Goal: Information Seeking & Learning: Learn about a topic

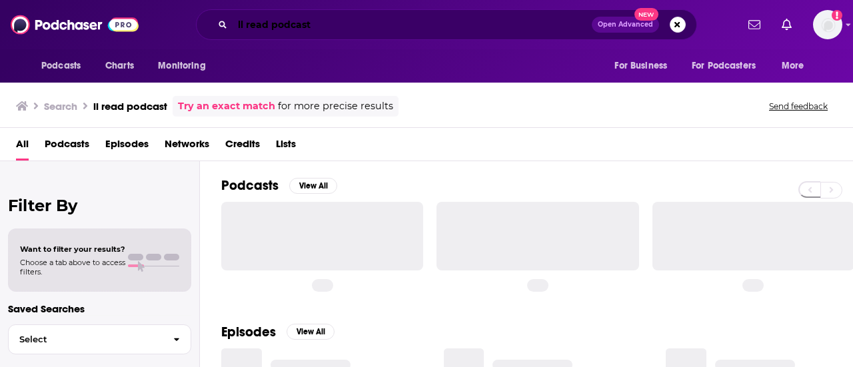
click at [274, 23] on input "ll read podcast" at bounding box center [411, 24] width 359 height 21
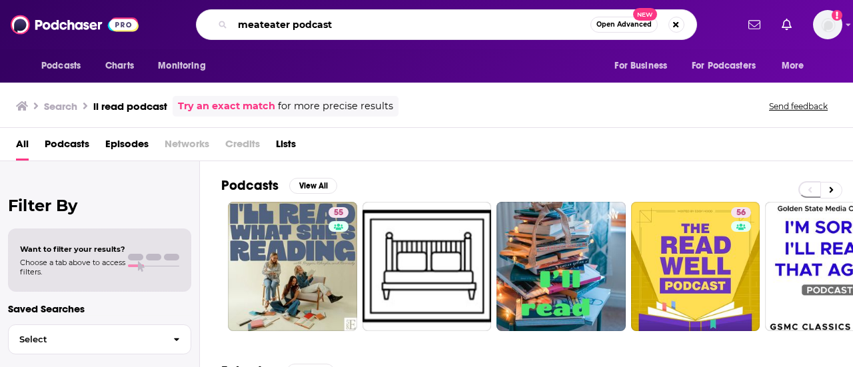
type input "meateater podcast"
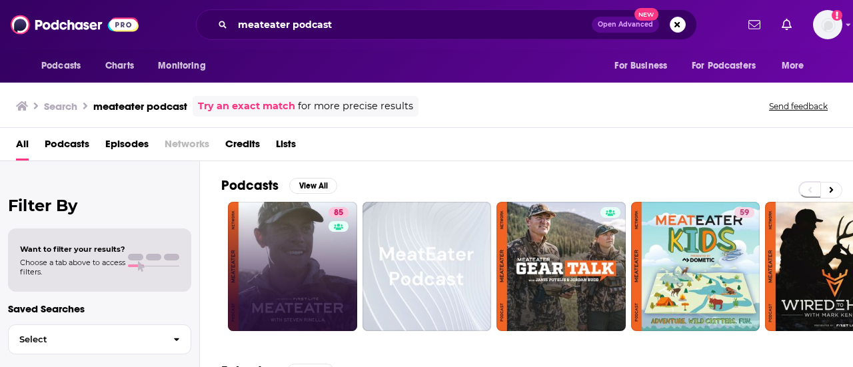
click at [287, 295] on link "85" at bounding box center [292, 266] width 129 height 129
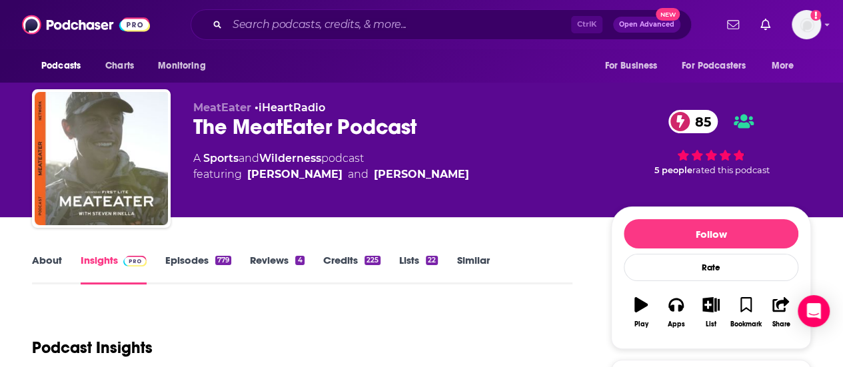
click at [184, 262] on link "Episodes 779" at bounding box center [198, 269] width 66 height 31
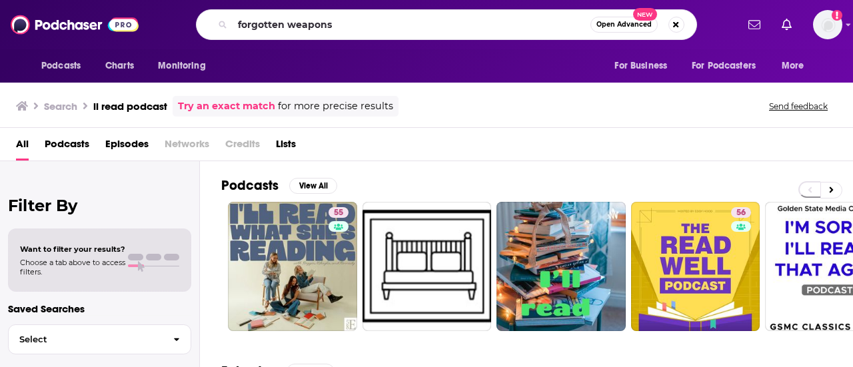
type input "forgotten weapons"
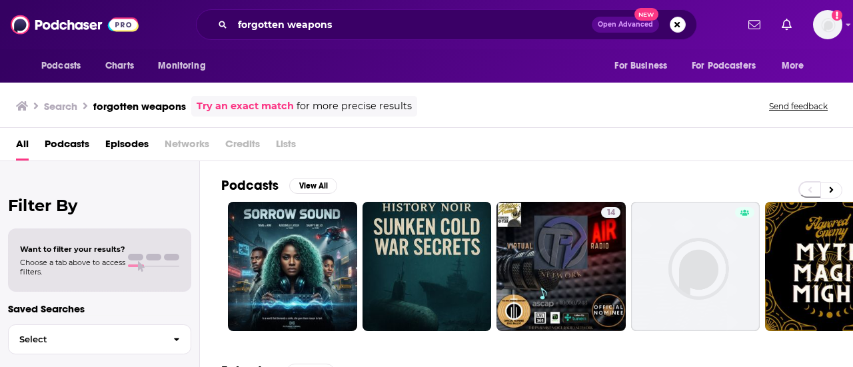
click at [55, 152] on span "Podcasts" at bounding box center [67, 146] width 45 height 27
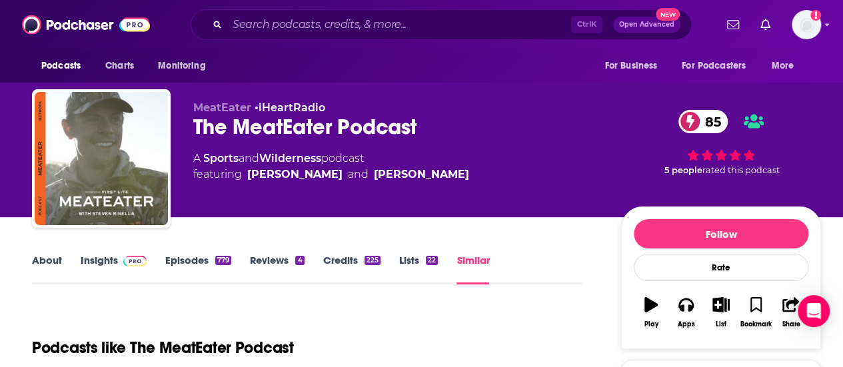
scroll to position [266, 0]
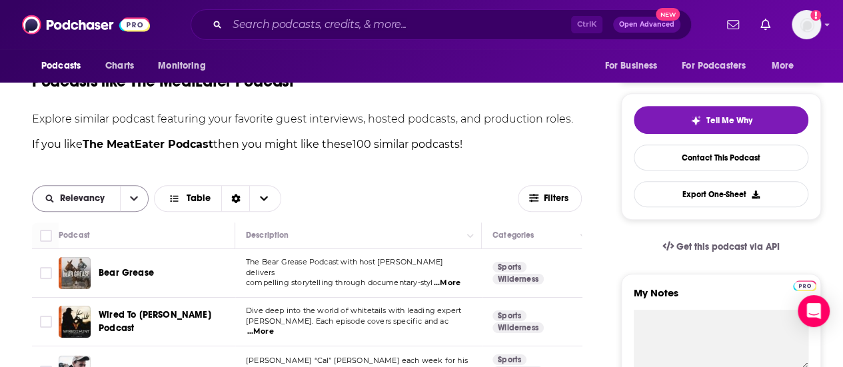
click at [131, 199] on icon "open menu" at bounding box center [134, 198] width 8 height 9
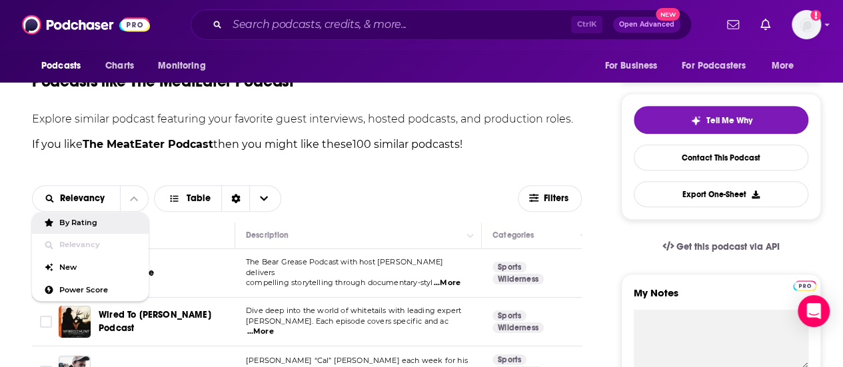
click at [113, 222] on span "By Rating" at bounding box center [98, 222] width 79 height 7
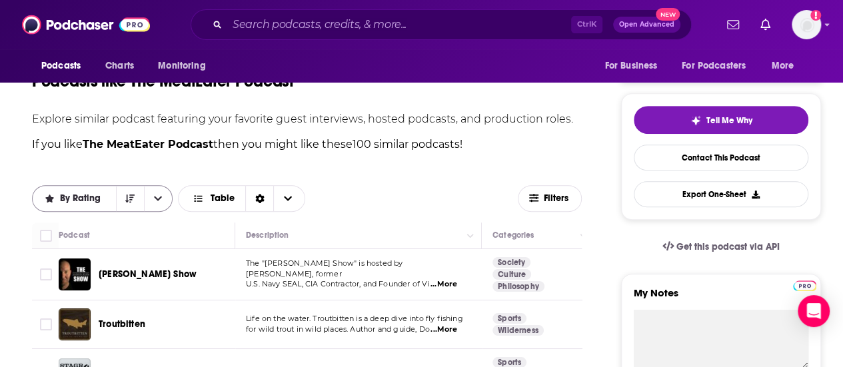
click at [152, 200] on button "open menu" at bounding box center [158, 198] width 28 height 25
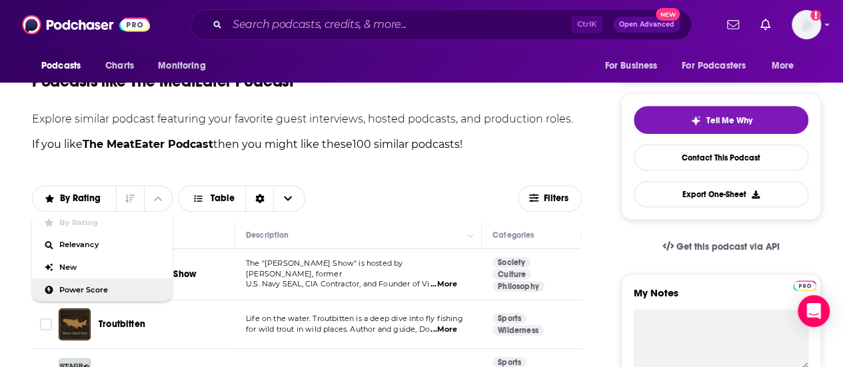
click at [79, 286] on span "Power Score" at bounding box center [110, 289] width 103 height 7
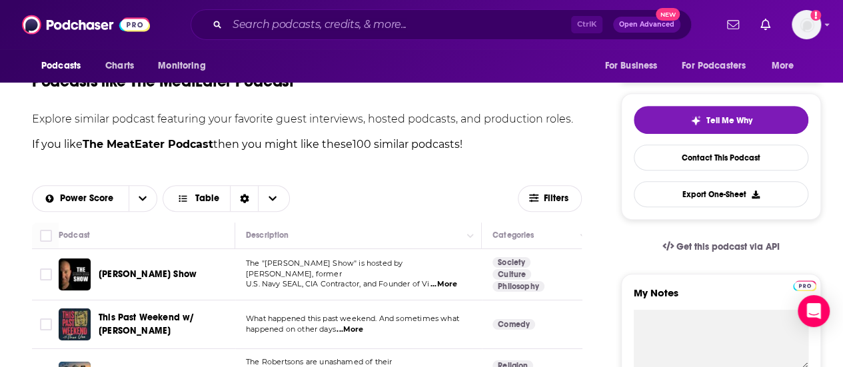
click at [454, 279] on span "...More" at bounding box center [443, 284] width 27 height 11
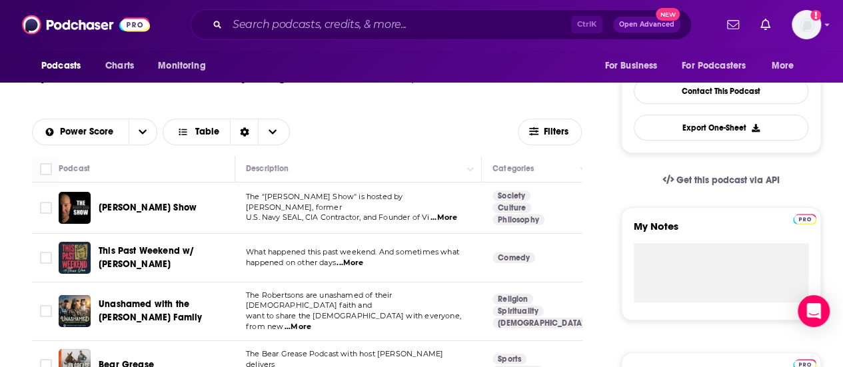
click at [355, 261] on span "...More" at bounding box center [349, 263] width 27 height 11
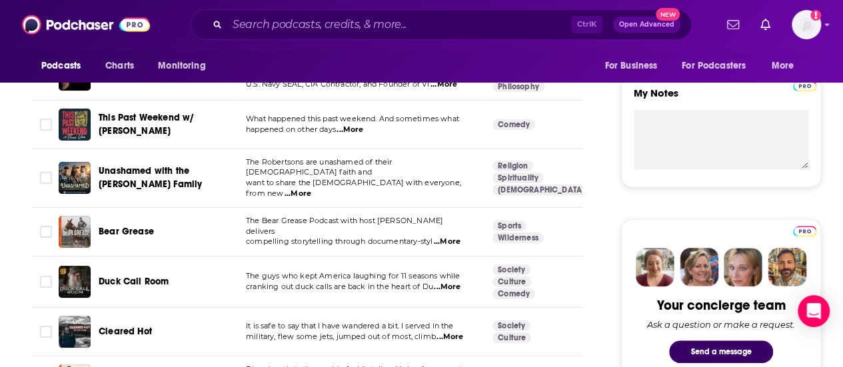
scroll to position [533, 0]
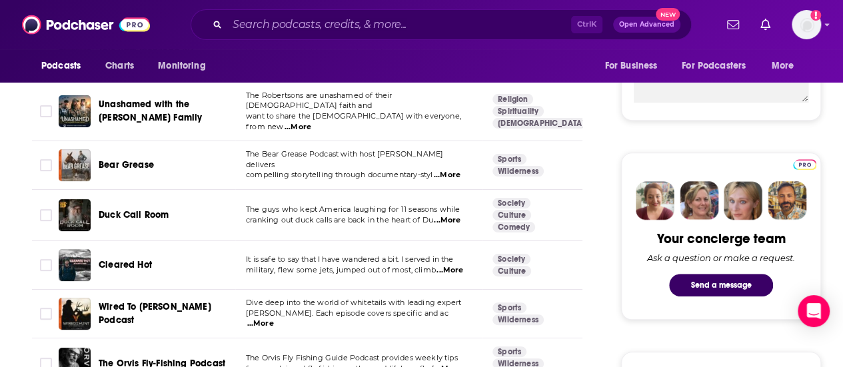
click at [452, 265] on span "...More" at bounding box center [449, 270] width 27 height 11
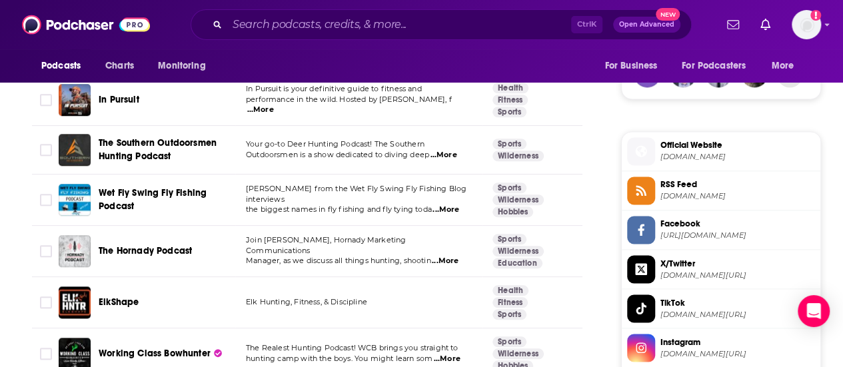
scroll to position [1066, 0]
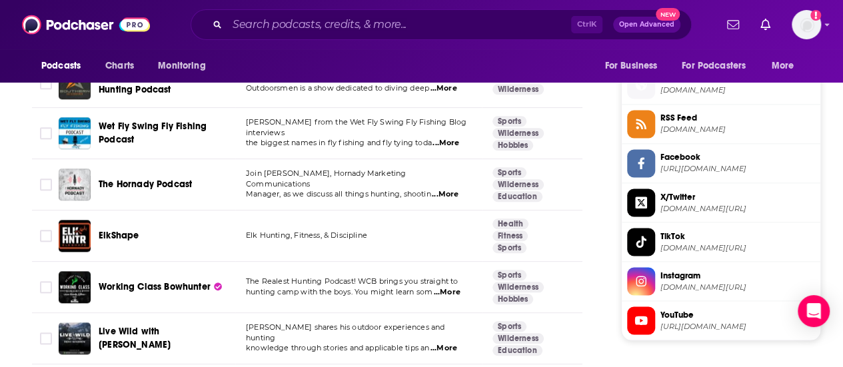
click at [450, 343] on span "...More" at bounding box center [443, 348] width 27 height 11
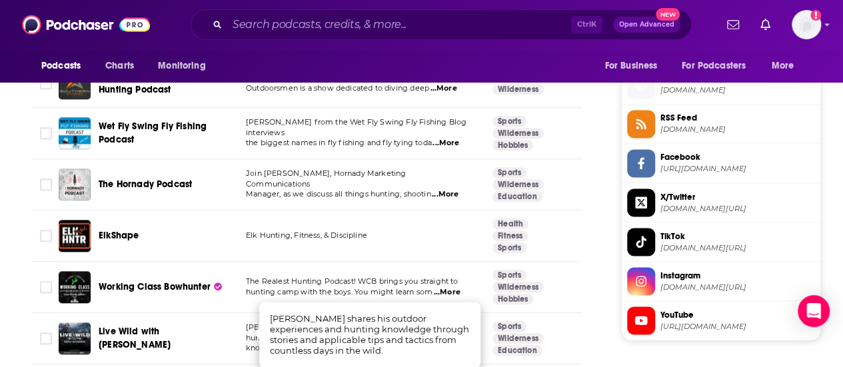
scroll to position [1132, 0]
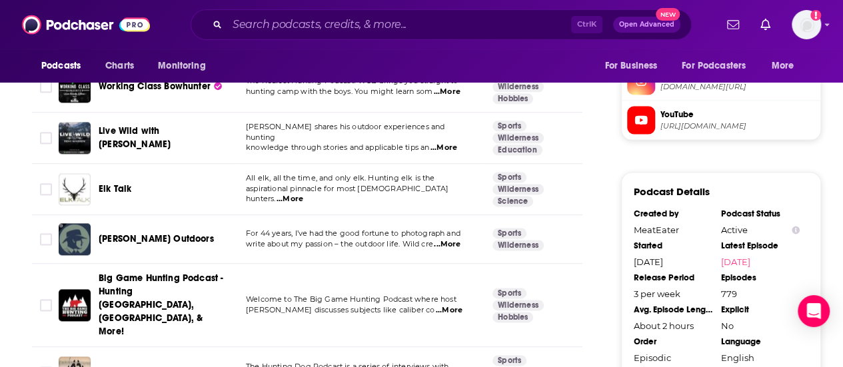
scroll to position [1332, 0]
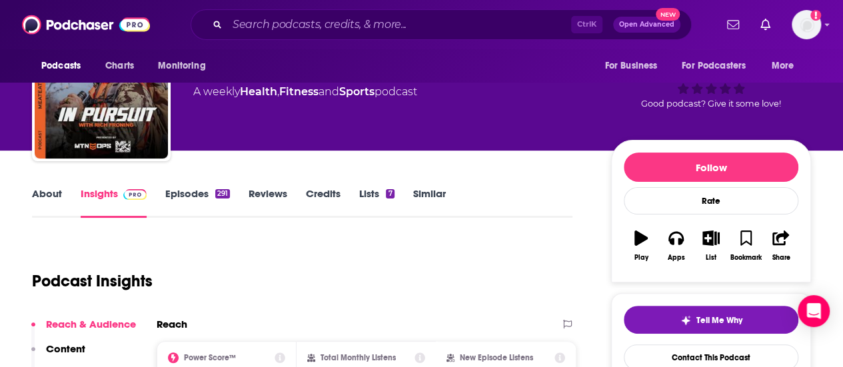
scroll to position [133, 0]
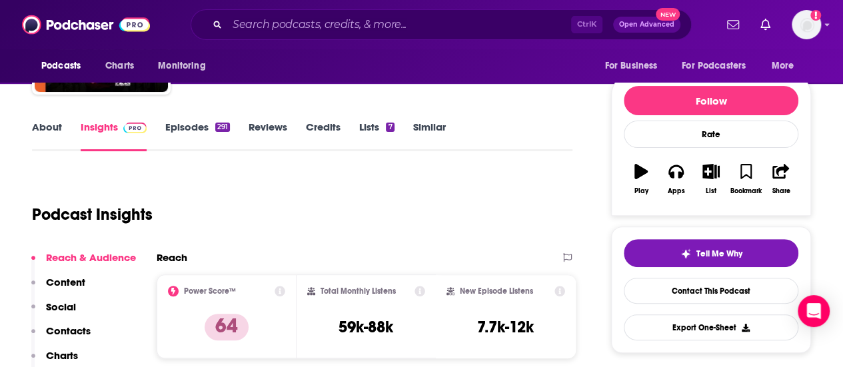
click at [205, 133] on link "Episodes 291" at bounding box center [197, 136] width 65 height 31
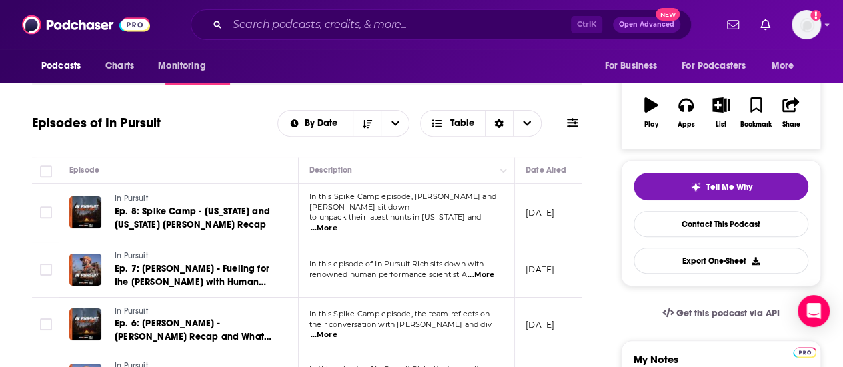
scroll to position [67, 0]
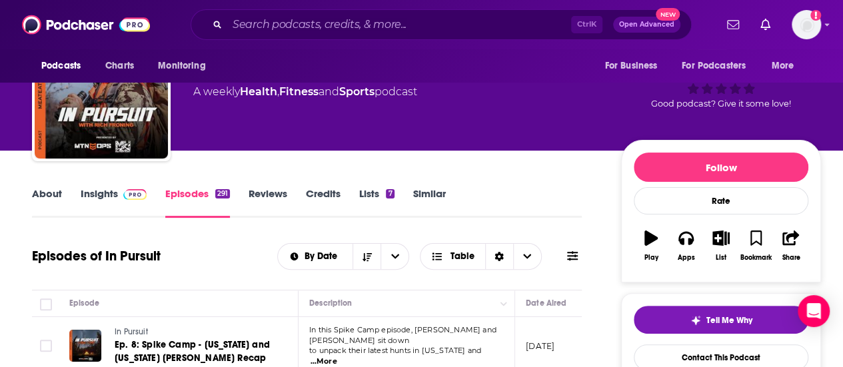
click at [123, 206] on link "Insights" at bounding box center [114, 202] width 66 height 31
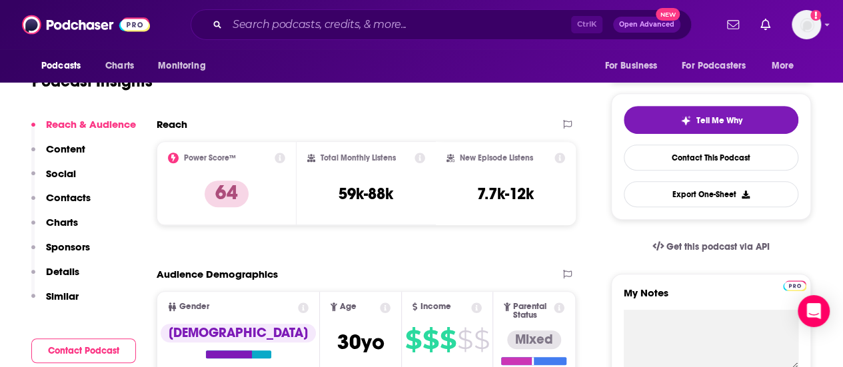
scroll to position [133, 0]
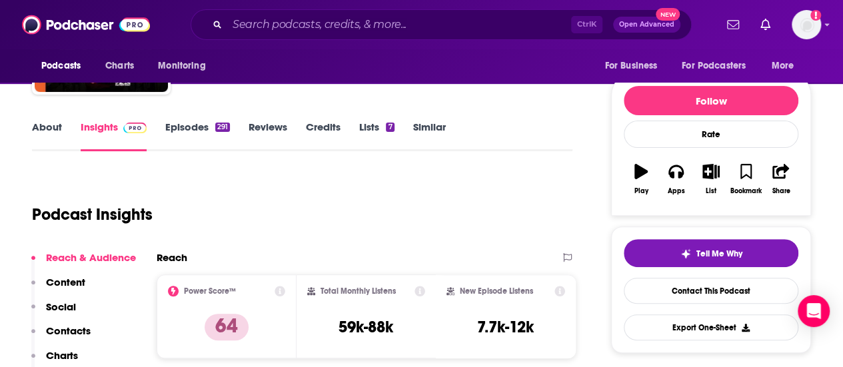
click at [221, 135] on link "Episodes 291" at bounding box center [197, 136] width 65 height 31
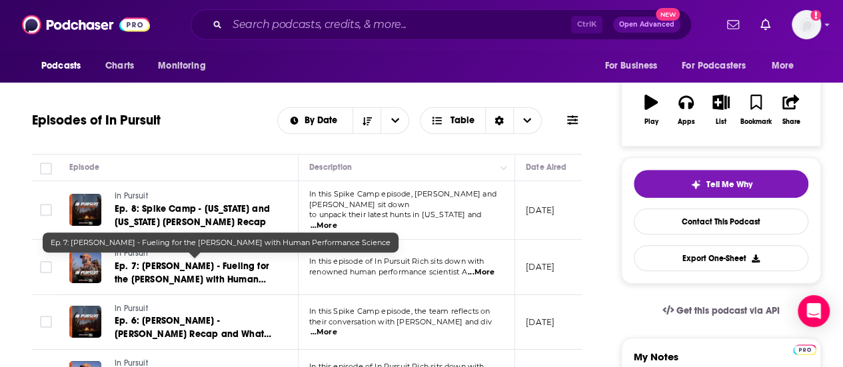
scroll to position [69, 0]
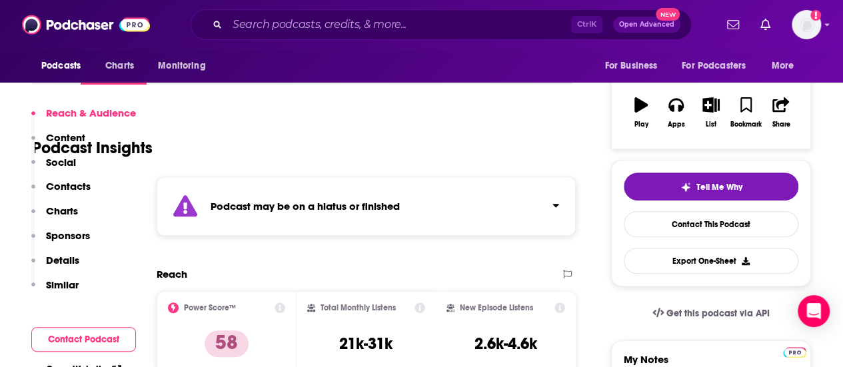
scroll to position [133, 0]
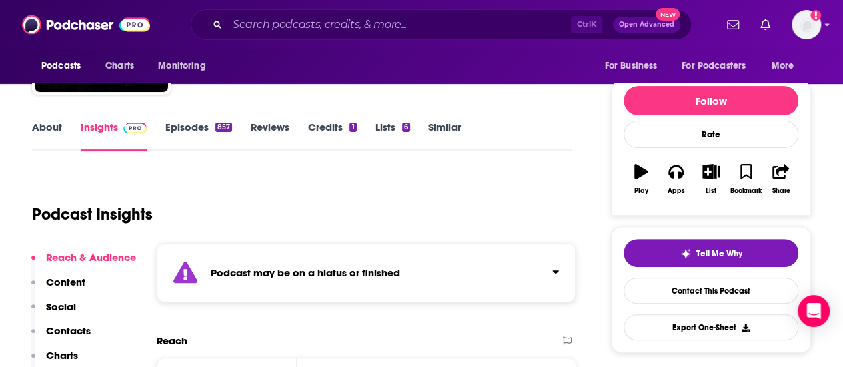
click at [206, 139] on link "Episodes 857" at bounding box center [198, 136] width 67 height 31
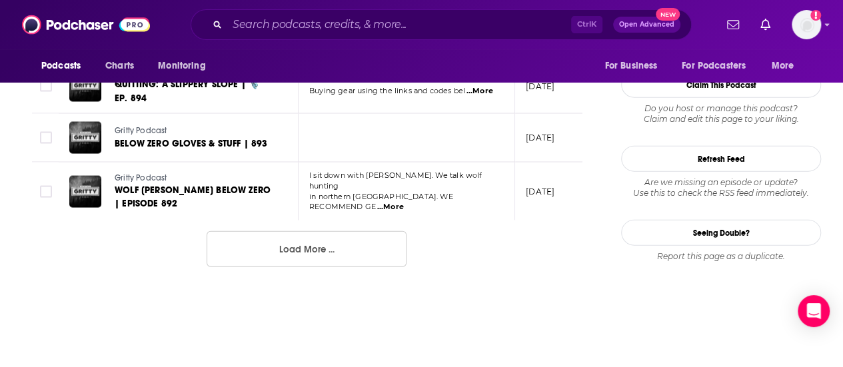
scroll to position [1465, 0]
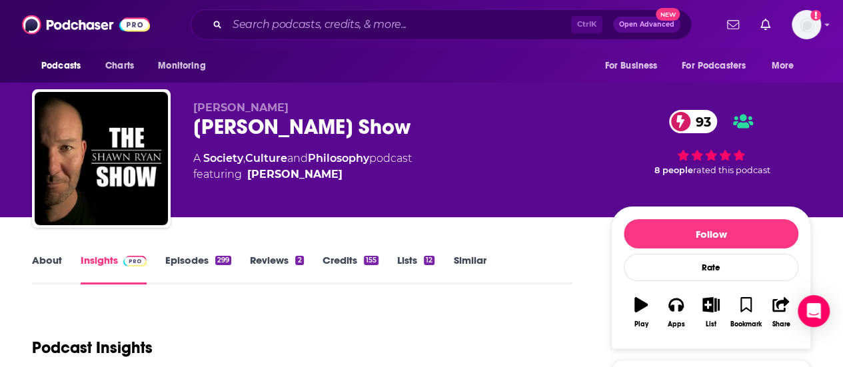
click at [200, 268] on link "Episodes 299" at bounding box center [198, 269] width 66 height 31
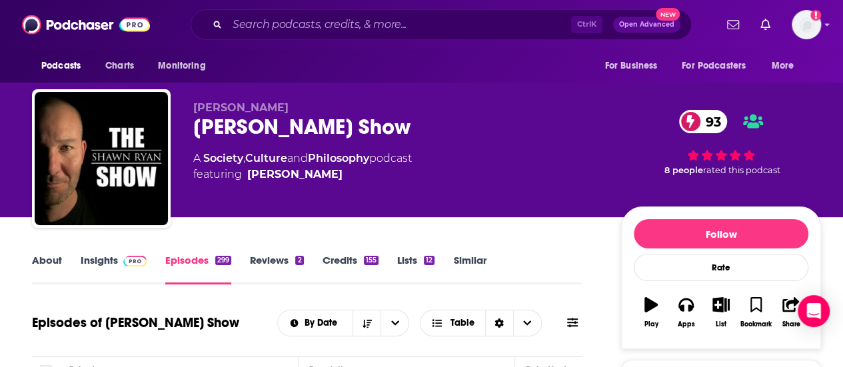
click at [125, 270] on link "Insights" at bounding box center [114, 269] width 66 height 31
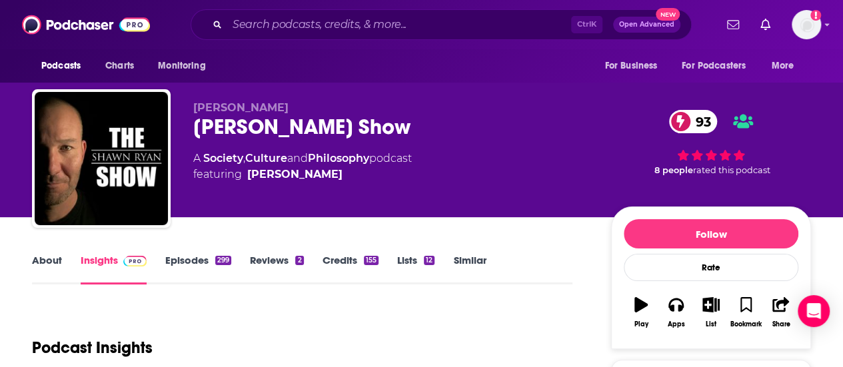
scroll to position [133, 0]
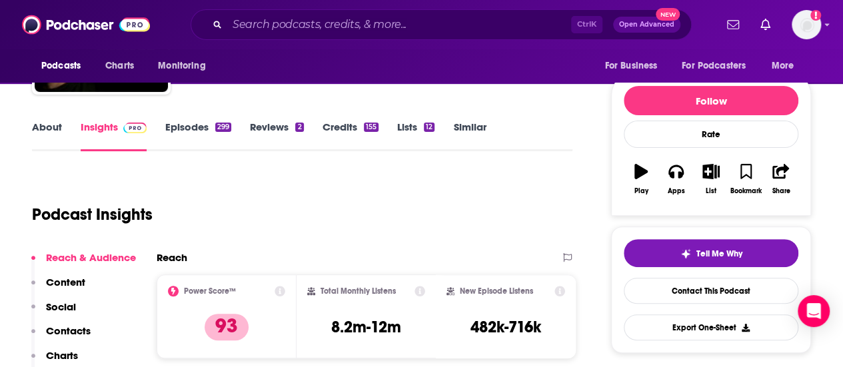
click at [220, 139] on link "Episodes 299" at bounding box center [198, 136] width 66 height 31
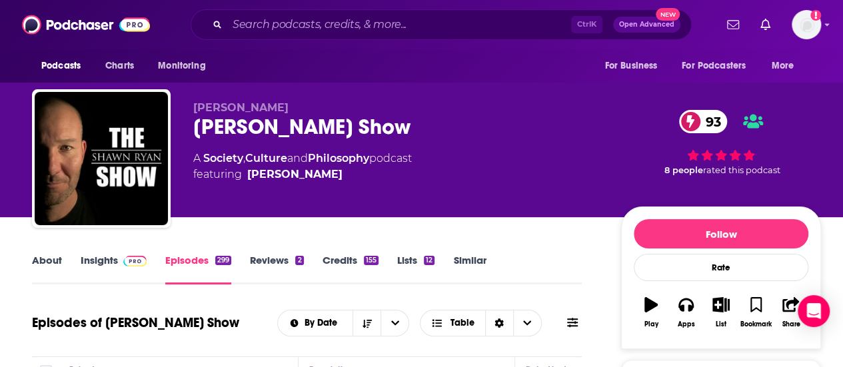
scroll to position [266, 0]
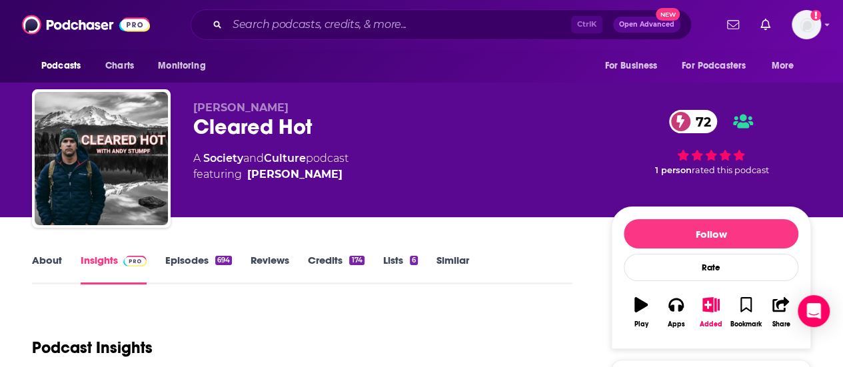
click at [172, 266] on link "Episodes 694" at bounding box center [198, 269] width 67 height 31
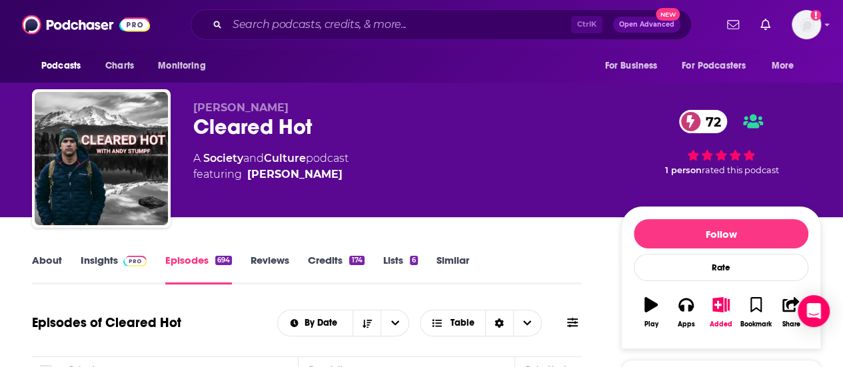
scroll to position [266, 0]
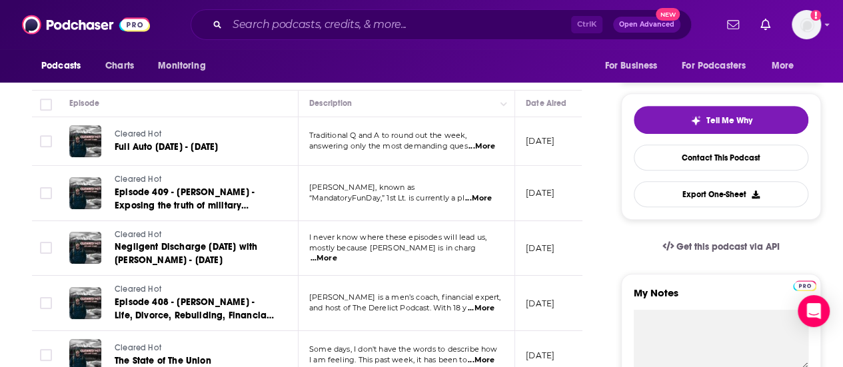
click at [337, 253] on span "...More" at bounding box center [323, 258] width 27 height 11
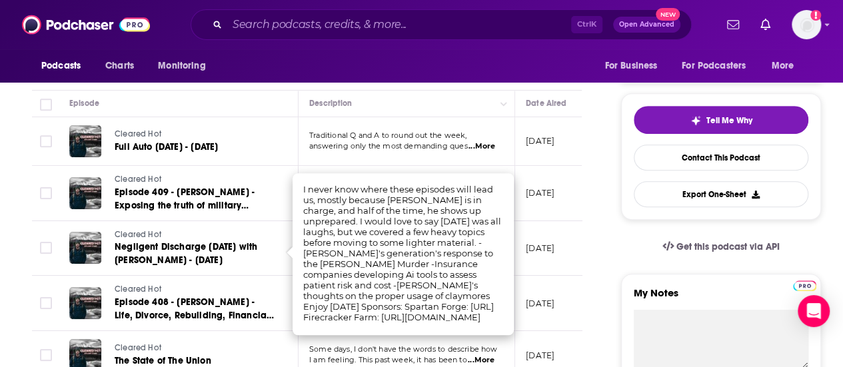
click at [629, 247] on div "Get this podcast via API" at bounding box center [721, 246] width 200 height 33
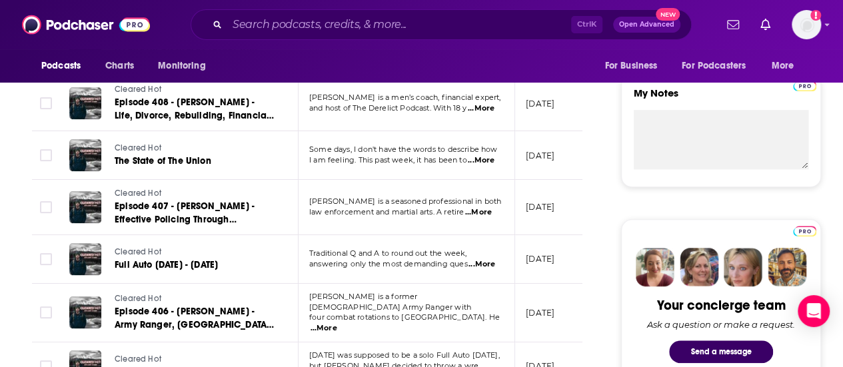
scroll to position [599, 0]
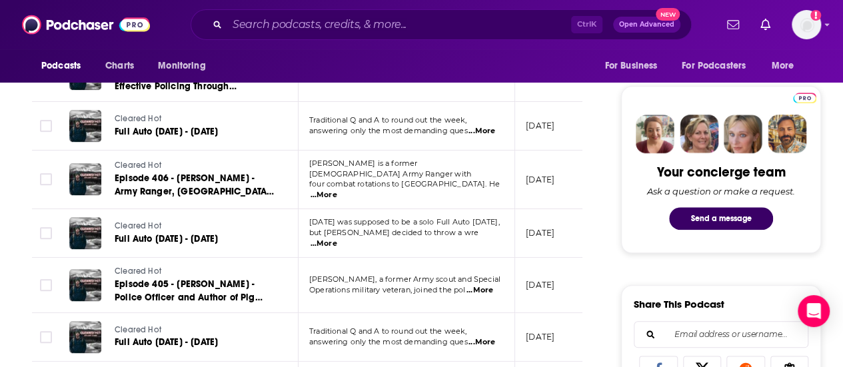
click at [476, 285] on span "...More" at bounding box center [479, 290] width 27 height 11
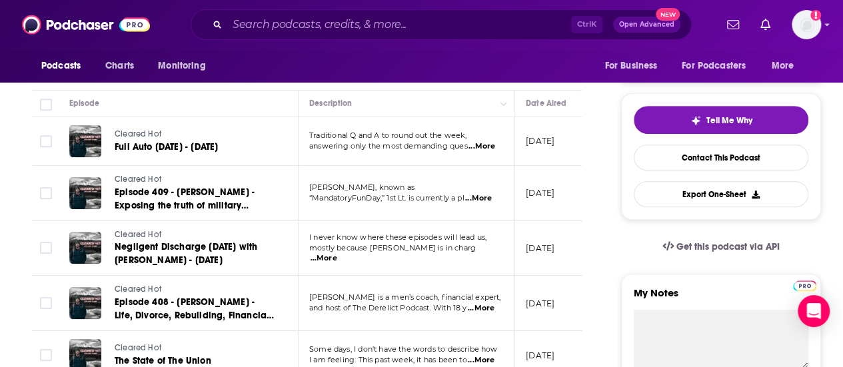
scroll to position [0, 0]
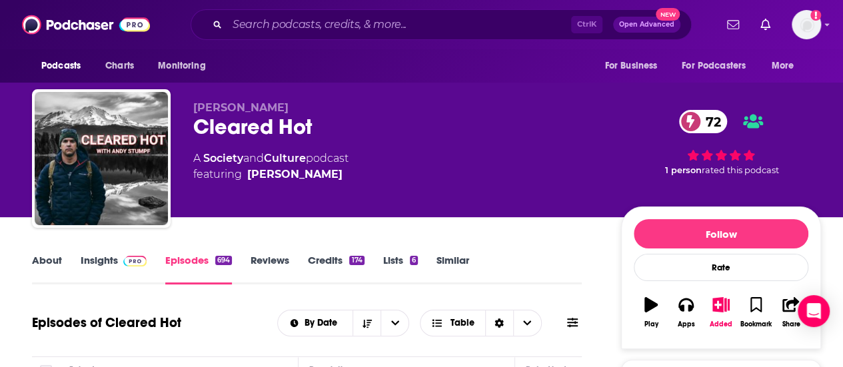
click at [51, 262] on link "About" at bounding box center [47, 269] width 30 height 31
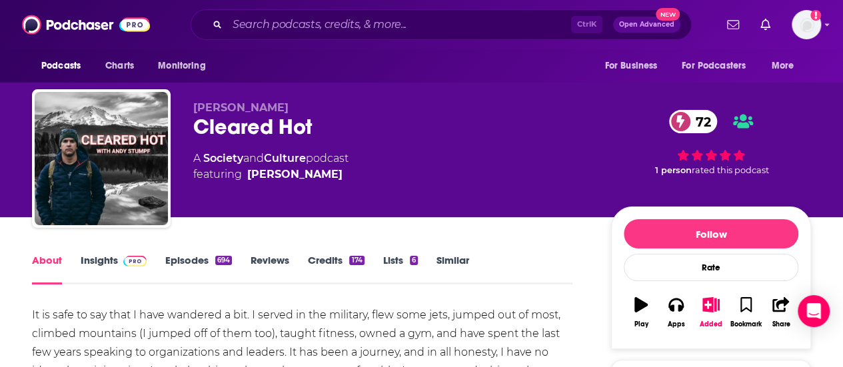
scroll to position [133, 0]
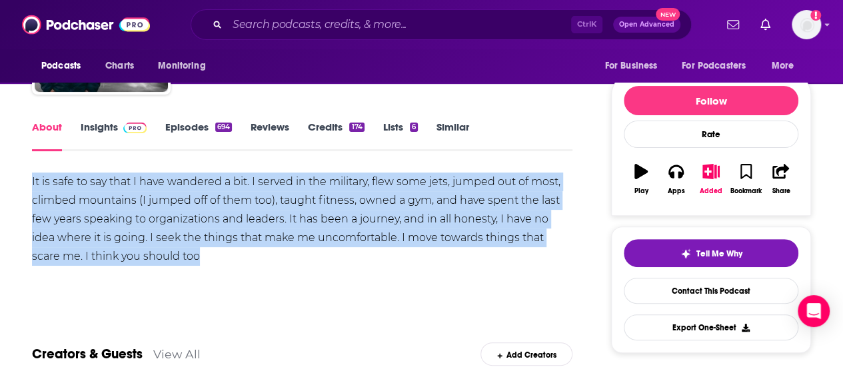
drag, startPoint x: 224, startPoint y: 258, endPoint x: 16, endPoint y: 186, distance: 219.9
copy div "It is safe to say that I have wandered a bit. I served in the military, flew so…"
click at [125, 129] on img at bounding box center [134, 128] width 23 height 11
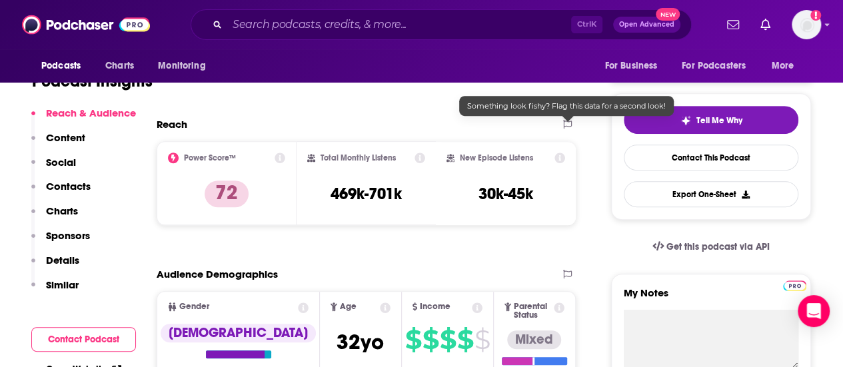
scroll to position [67, 0]
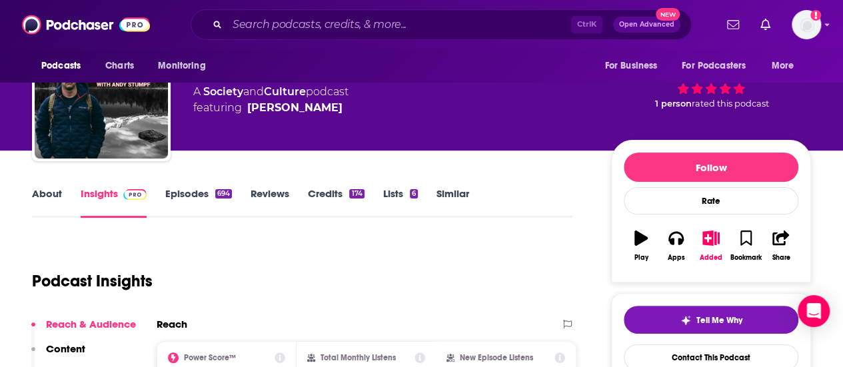
click at [179, 198] on link "Episodes 694" at bounding box center [198, 202] width 67 height 31
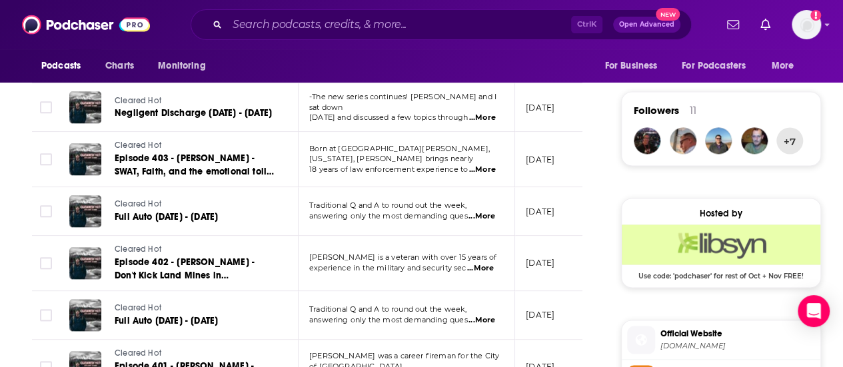
scroll to position [1066, 0]
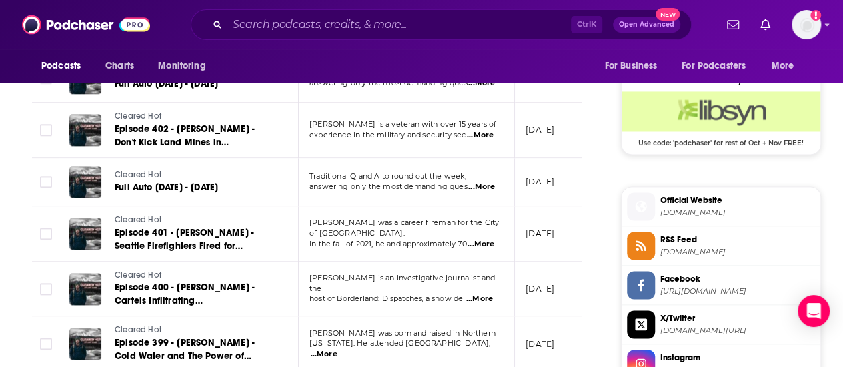
click at [491, 240] on span "...More" at bounding box center [481, 244] width 27 height 11
click at [390, 353] on td "[PERSON_NAME] was born and raised in [GEOGRAPHIC_DATA][US_STATE]. He attended […" at bounding box center [406, 343] width 216 height 55
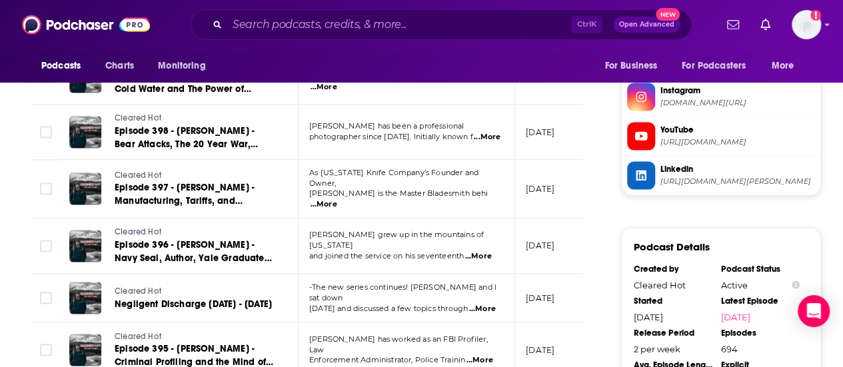
scroll to position [1399, 0]
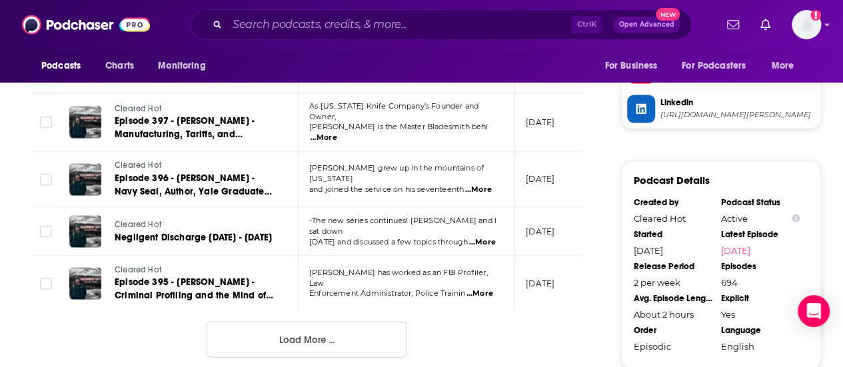
click at [490, 237] on span "...More" at bounding box center [482, 242] width 27 height 11
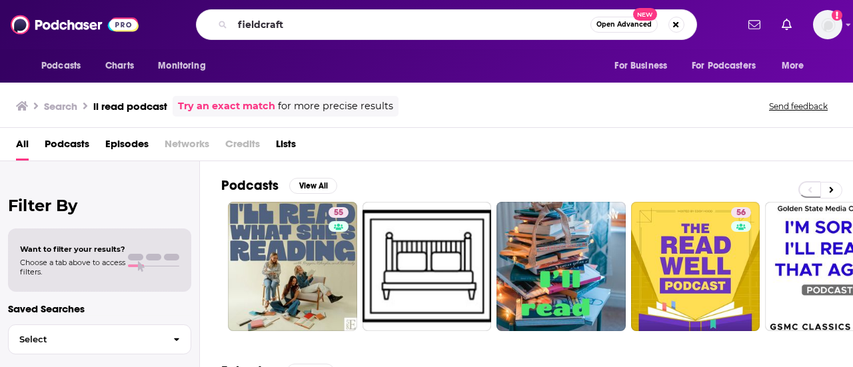
type input "fieldcraft"
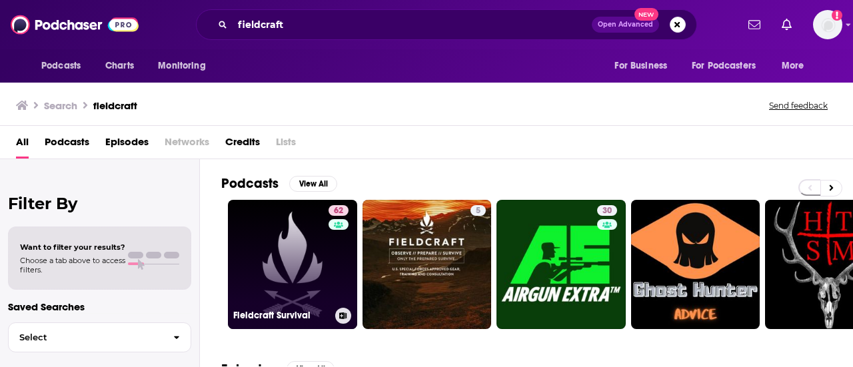
click at [300, 258] on link "62 Fieldcraft Survival" at bounding box center [292, 264] width 129 height 129
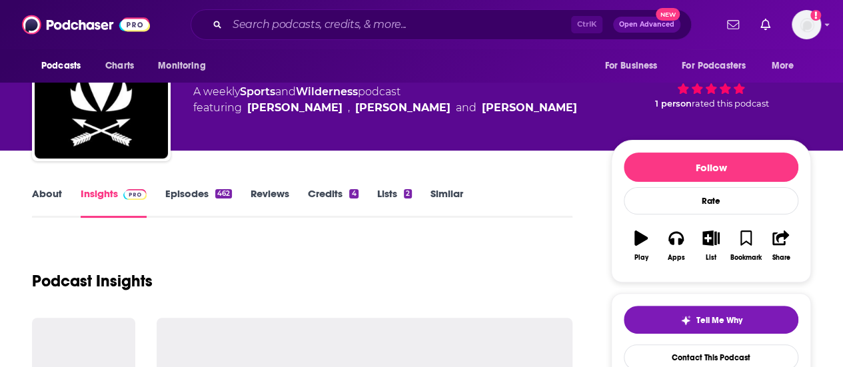
scroll to position [133, 0]
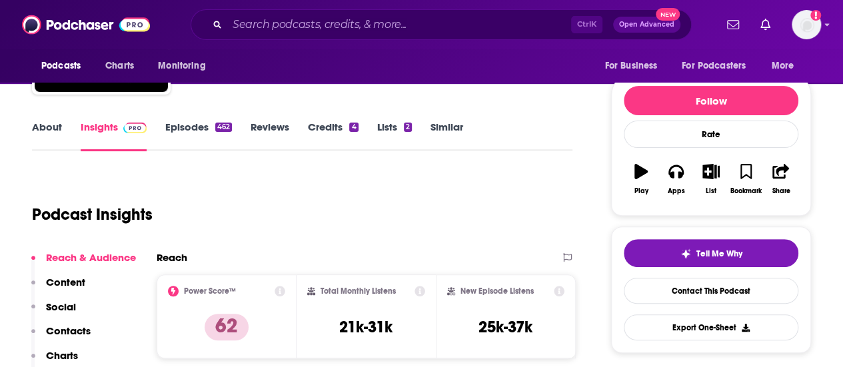
click at [210, 133] on link "Episodes 462" at bounding box center [198, 136] width 67 height 31
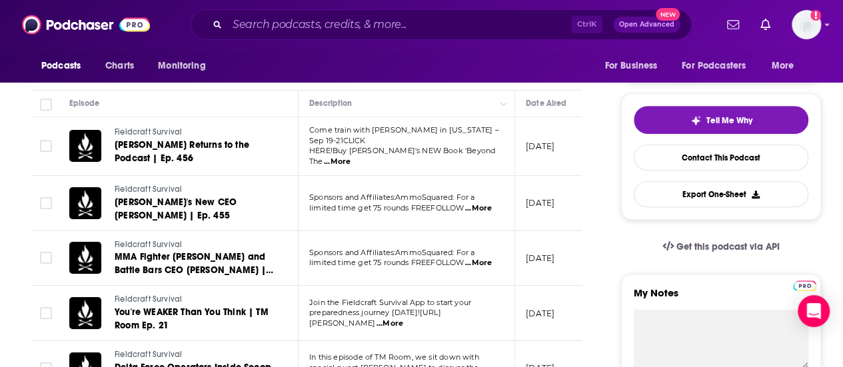
scroll to position [133, 0]
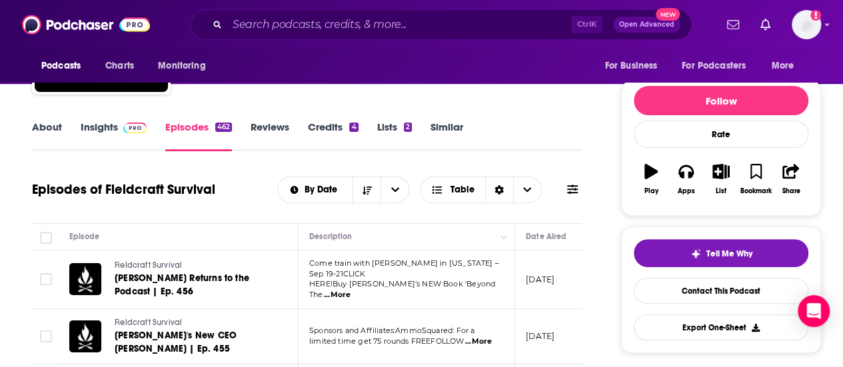
click at [129, 135] on link "Insights" at bounding box center [114, 136] width 66 height 31
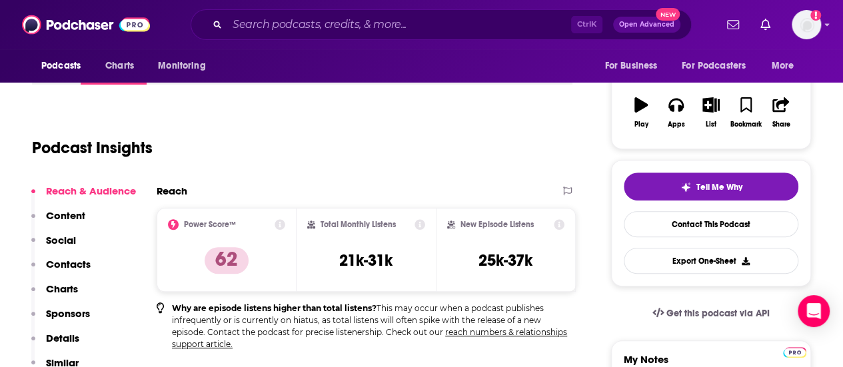
scroll to position [67, 0]
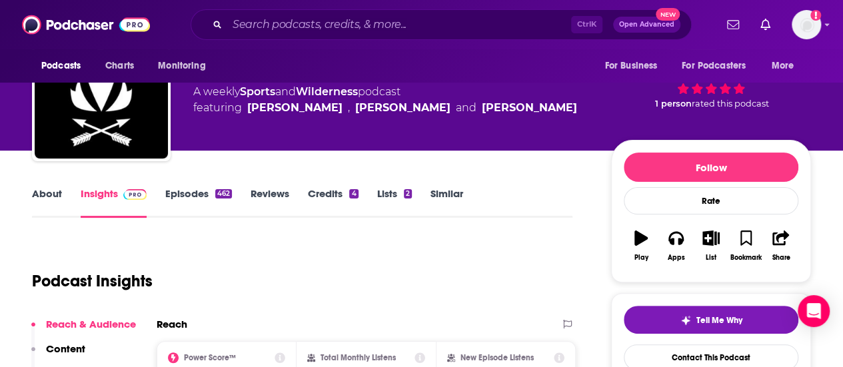
click at [217, 191] on div "462" at bounding box center [223, 193] width 17 height 9
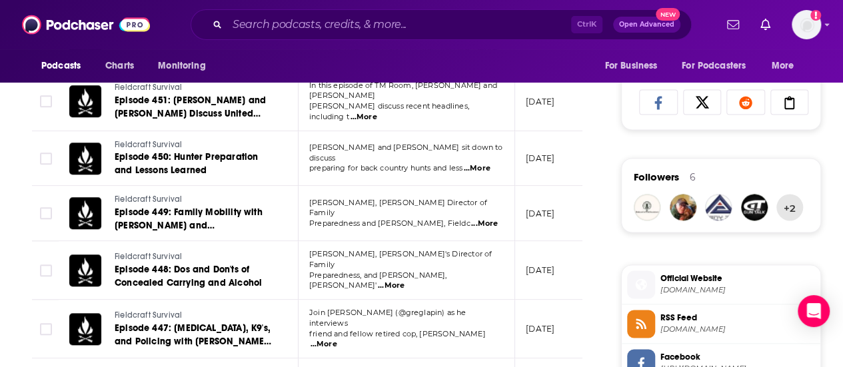
scroll to position [599, 0]
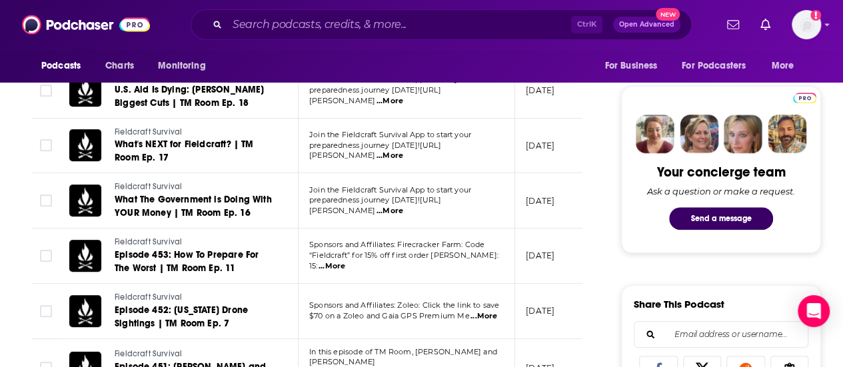
click at [316, 35] on div "Ctrl K Open Advanced New" at bounding box center [441, 24] width 501 height 31
click at [357, 15] on input "Search podcasts, credits, & more..." at bounding box center [399, 24] width 344 height 21
paste input "59k-88k monthly listeners, 7.7k-12k new episode listens"
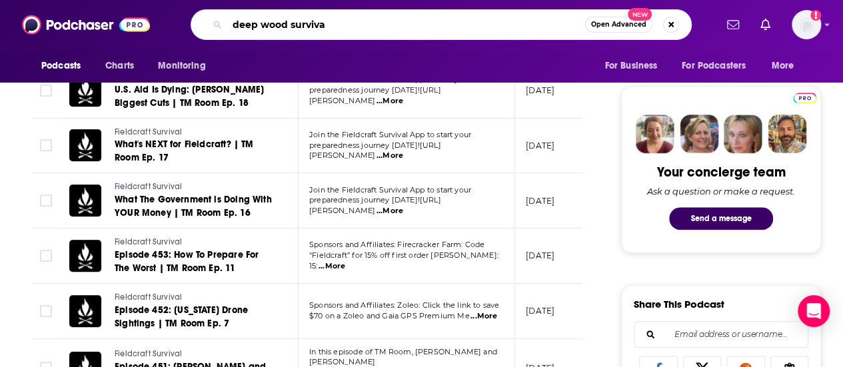
type input "deep wood survival"
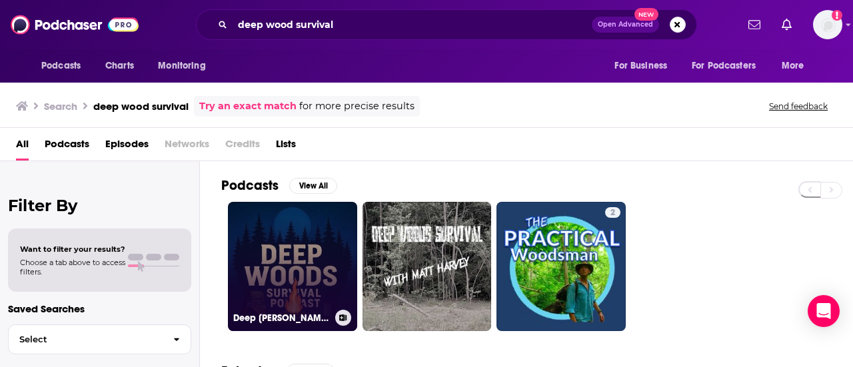
click at [302, 288] on link "Deep Woods Survival Podcast, talking about everything survival." at bounding box center [292, 266] width 129 height 129
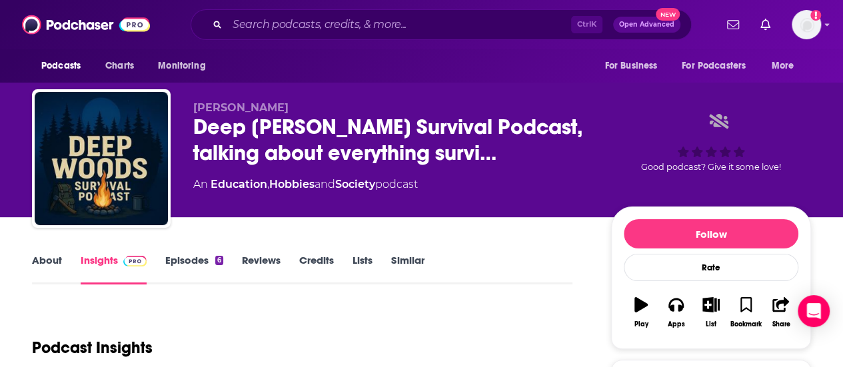
scroll to position [266, 0]
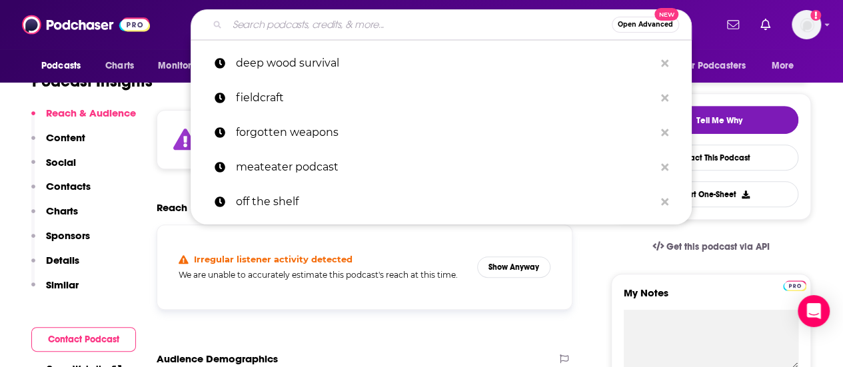
click at [261, 29] on input "Search podcasts, credits, & more..." at bounding box center [419, 24] width 384 height 21
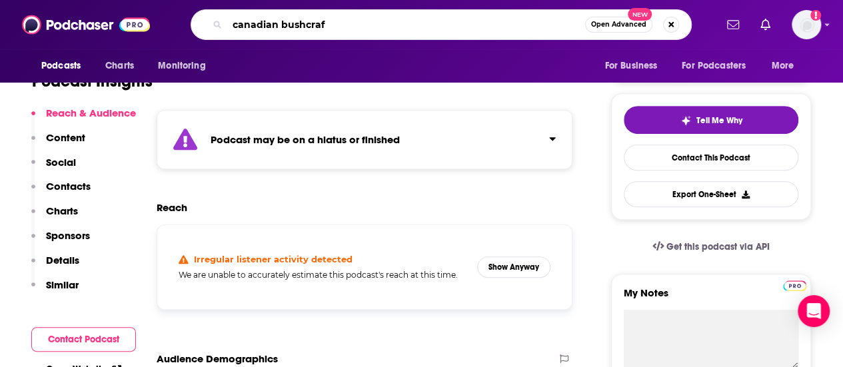
type input "canadian bushcraft"
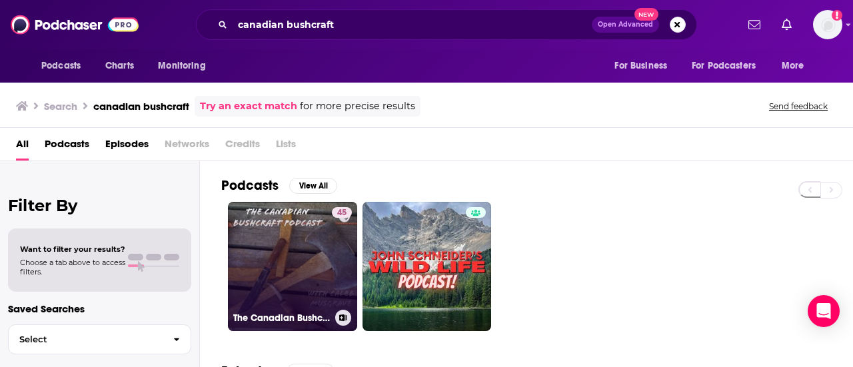
click at [286, 243] on link "45 The Canadian Bushcraft Podcast, With Caleb Musgrave" at bounding box center [292, 266] width 129 height 129
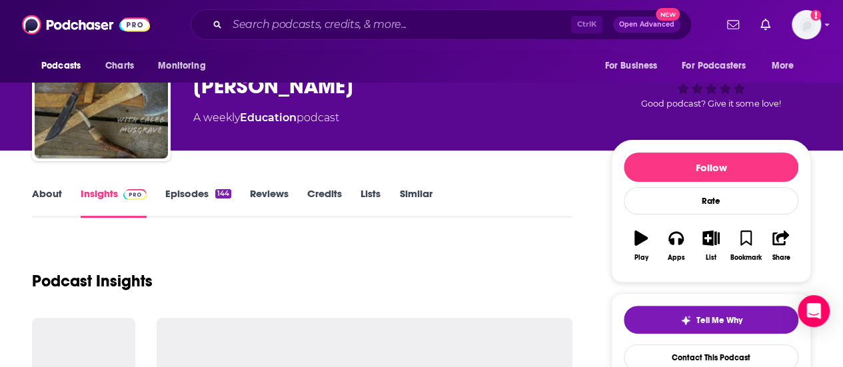
scroll to position [133, 0]
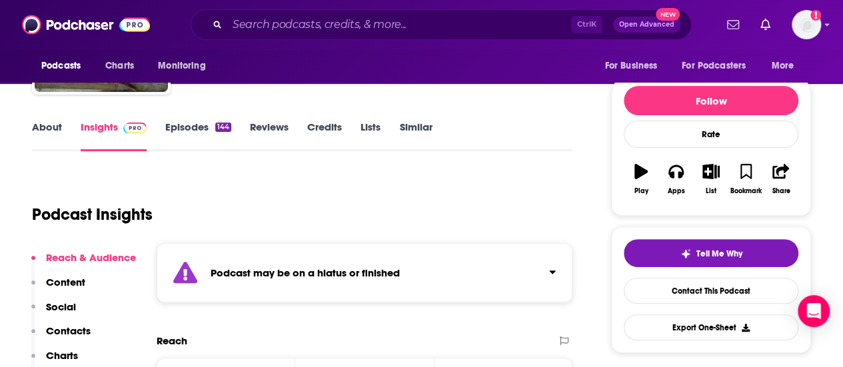
click at [183, 126] on link "Episodes 144" at bounding box center [198, 136] width 66 height 31
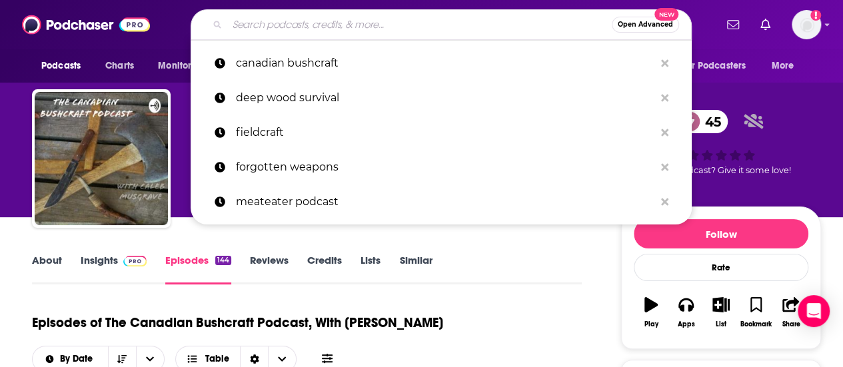
click at [287, 15] on input "Search podcasts, credits, & more..." at bounding box center [419, 24] width 384 height 21
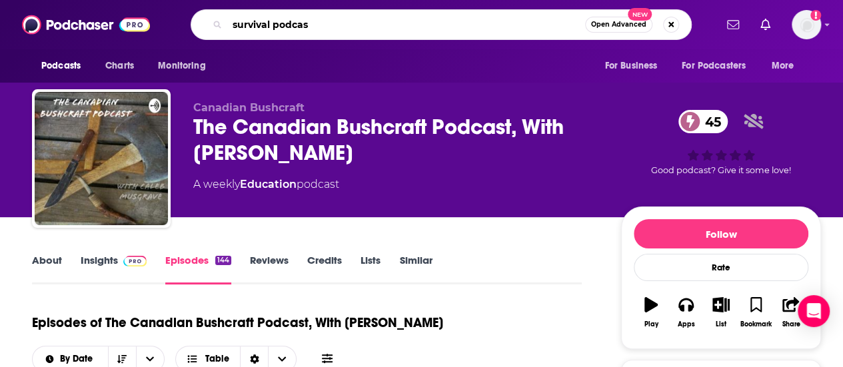
type input "survival podcast"
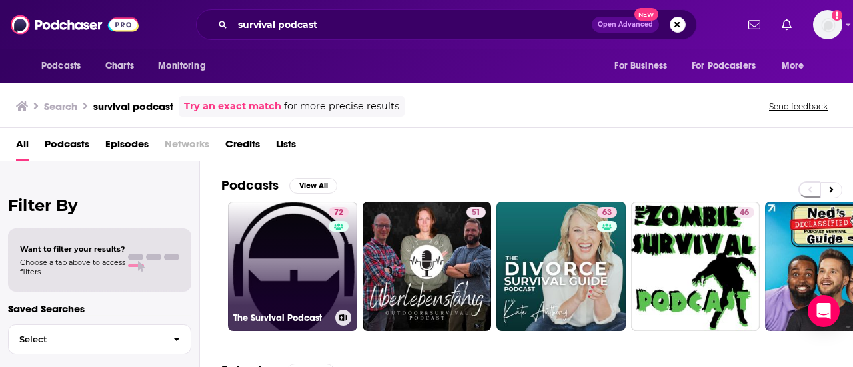
click at [295, 231] on link "72 The Survival Podcast" at bounding box center [292, 266] width 129 height 129
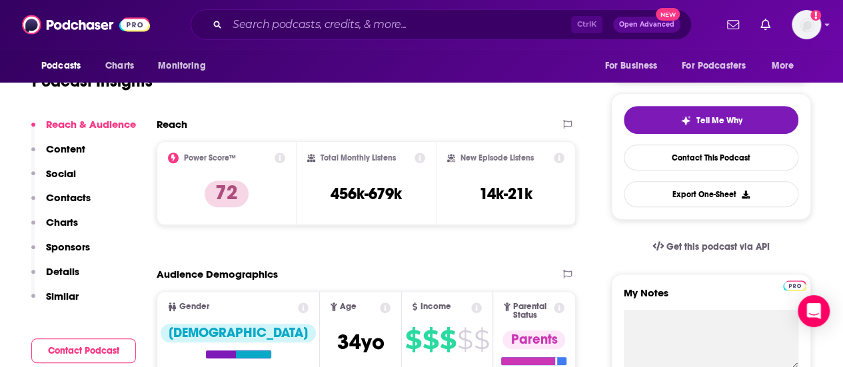
scroll to position [67, 0]
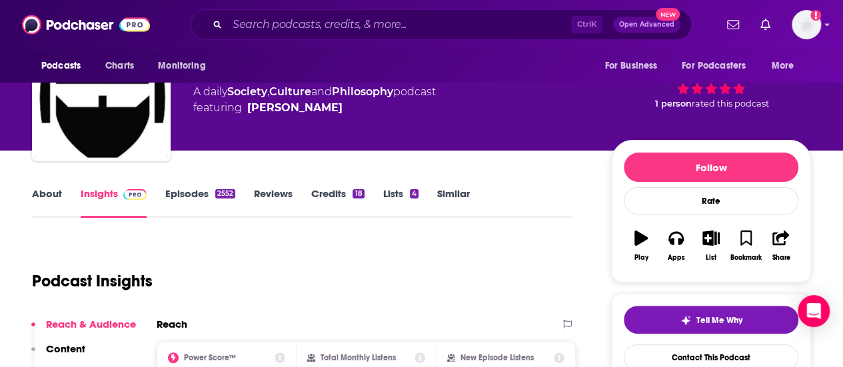
click at [190, 189] on link "Episodes 2552" at bounding box center [200, 202] width 70 height 31
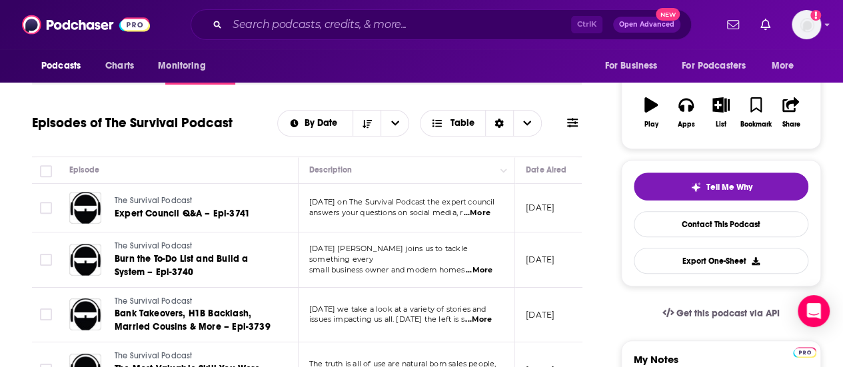
scroll to position [333, 0]
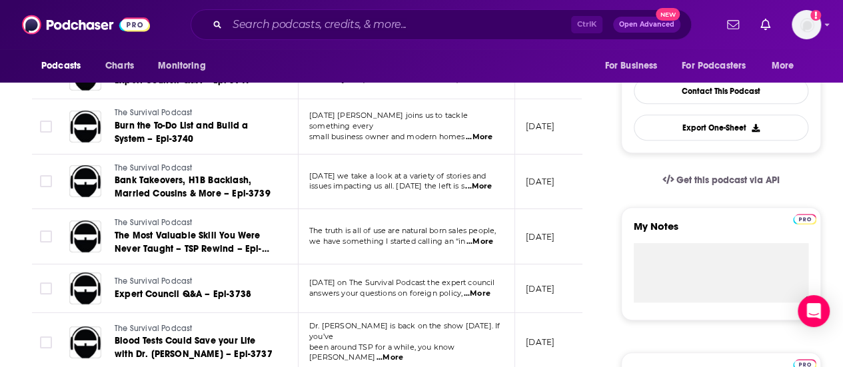
click at [467, 181] on span "...More" at bounding box center [478, 186] width 27 height 11
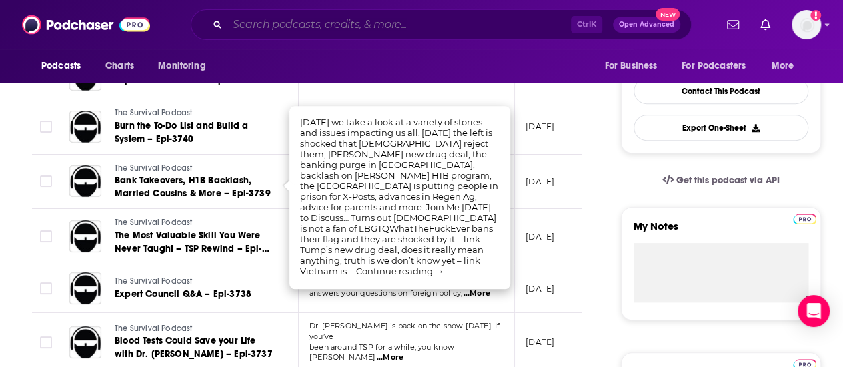
click at [290, 26] on input "Search podcasts, credits, & more..." at bounding box center [399, 24] width 344 height 21
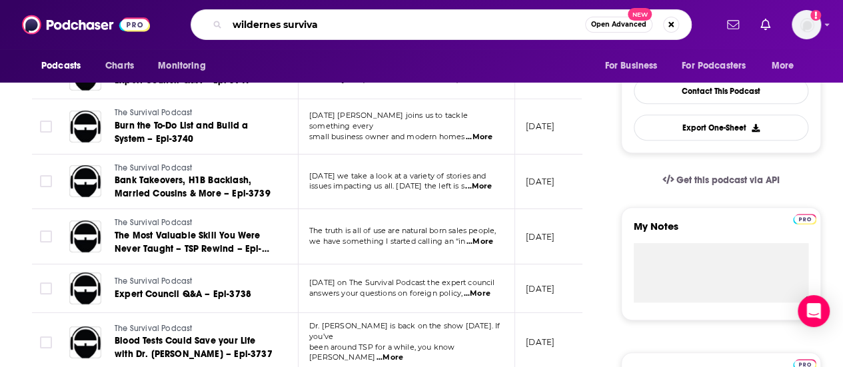
type input "wildernes survival"
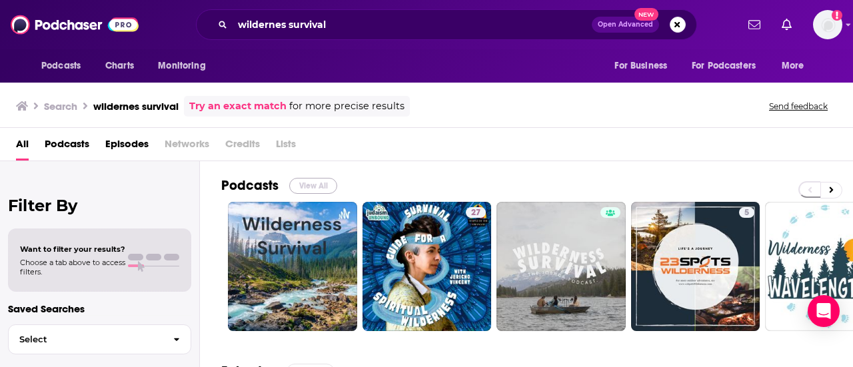
click at [317, 181] on button "View All" at bounding box center [313, 186] width 48 height 16
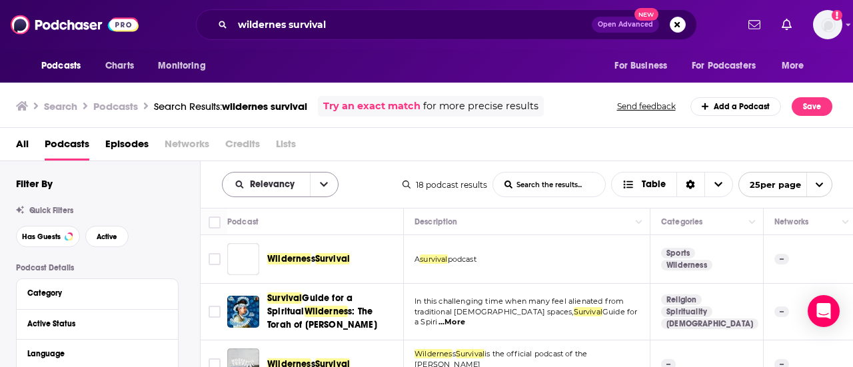
click at [320, 183] on icon "open menu" at bounding box center [324, 185] width 8 height 5
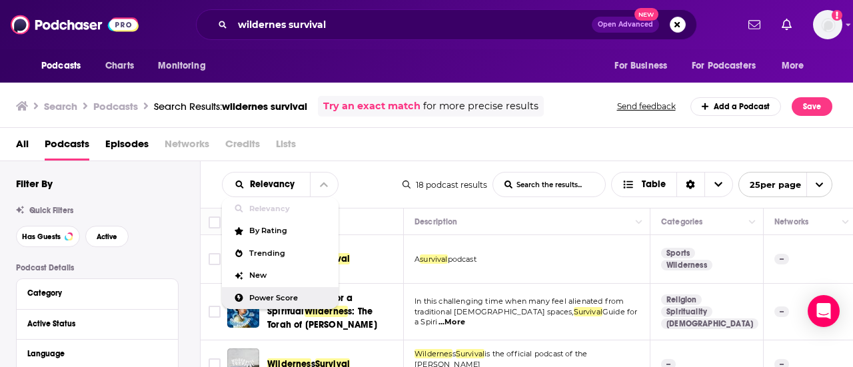
click at [256, 298] on span "Power Score" at bounding box center [288, 297] width 79 height 7
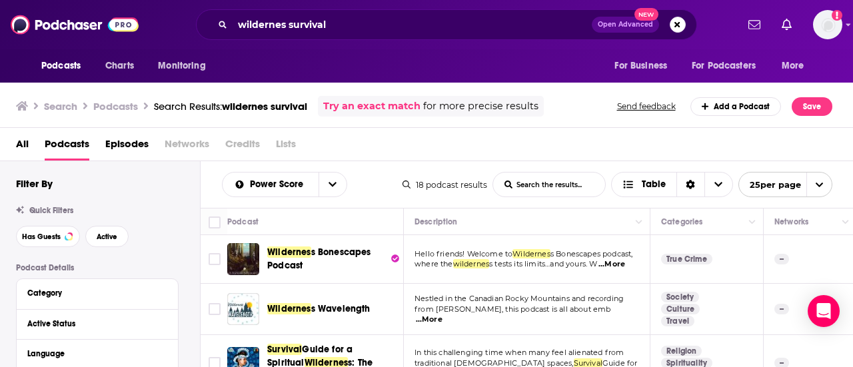
click at [619, 268] on span "...More" at bounding box center [611, 264] width 27 height 11
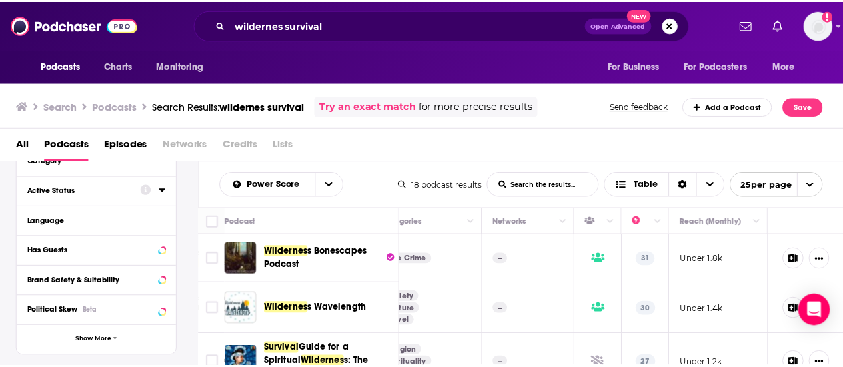
scroll to position [67, 0]
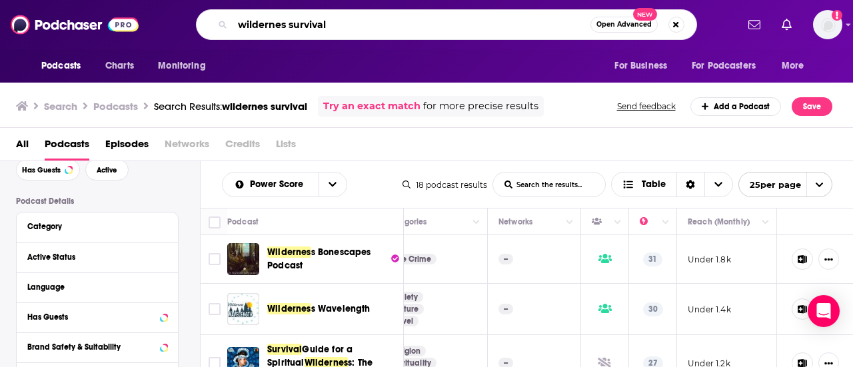
click at [296, 34] on input "wildernes survival" at bounding box center [411, 24] width 358 height 21
click at [310, 13] on div "why take survivial trainign Open Advanced New" at bounding box center [446, 24] width 501 height 31
drag, startPoint x: 374, startPoint y: 22, endPoint x: 306, endPoint y: 29, distance: 68.3
click at [306, 29] on input "why take survivial trainign" at bounding box center [411, 24] width 358 height 21
type input "why take survival training"
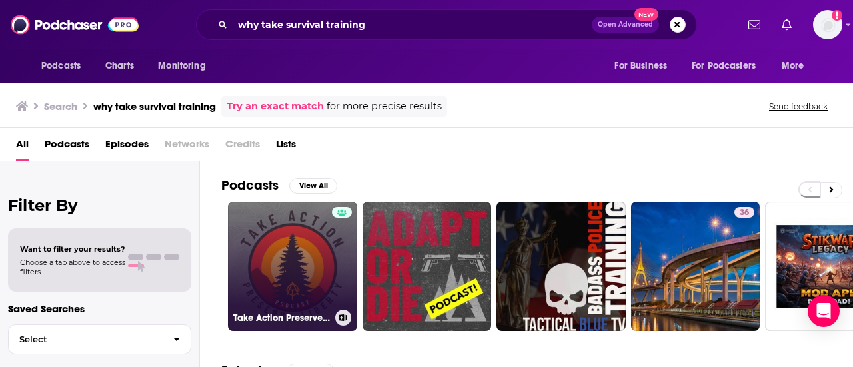
click at [312, 237] on link "Take Action Preserve Liberty with Armac Tactical" at bounding box center [292, 266] width 129 height 129
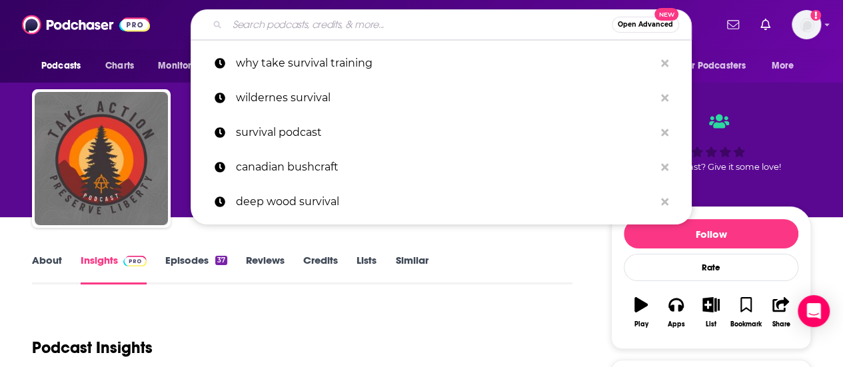
click at [282, 27] on input "Search podcasts, credits, & more..." at bounding box center [419, 24] width 384 height 21
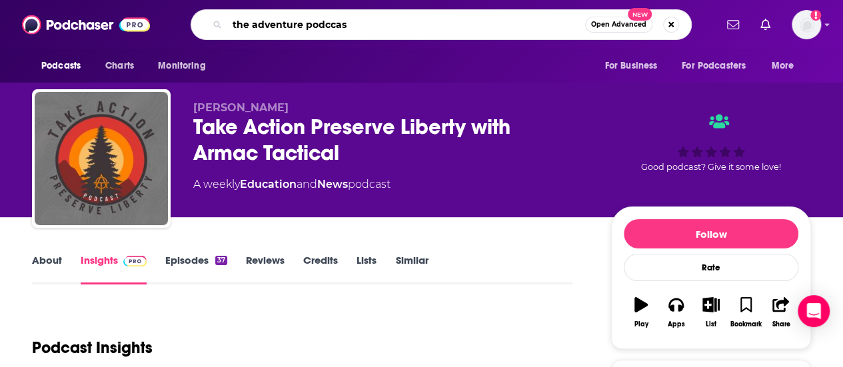
type input "the adventure podccast"
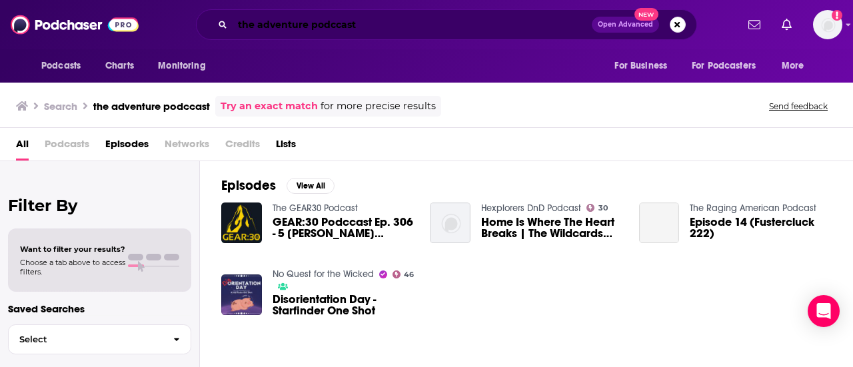
click at [340, 26] on input "the adventure podccast" at bounding box center [411, 24] width 359 height 21
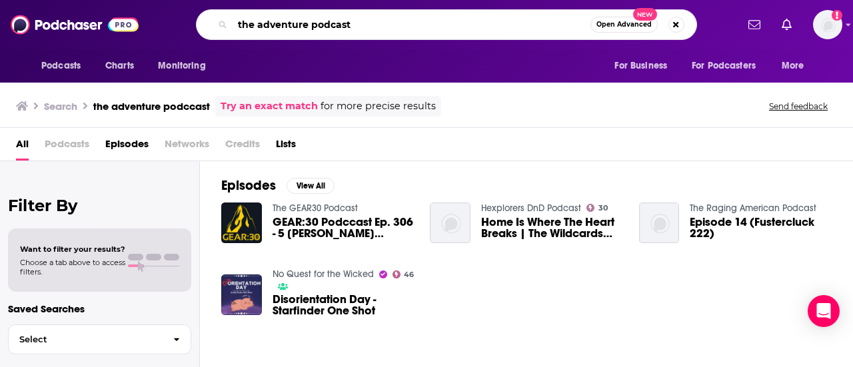
type input "the adventure podcast"
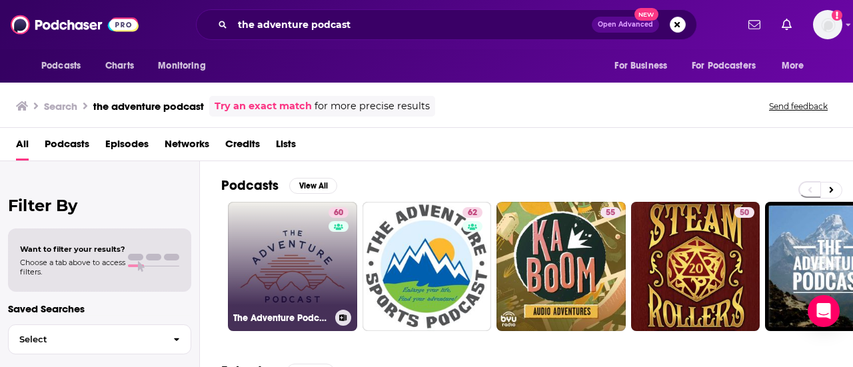
click at [276, 254] on link "60 The Adventure Podcast" at bounding box center [292, 266] width 129 height 129
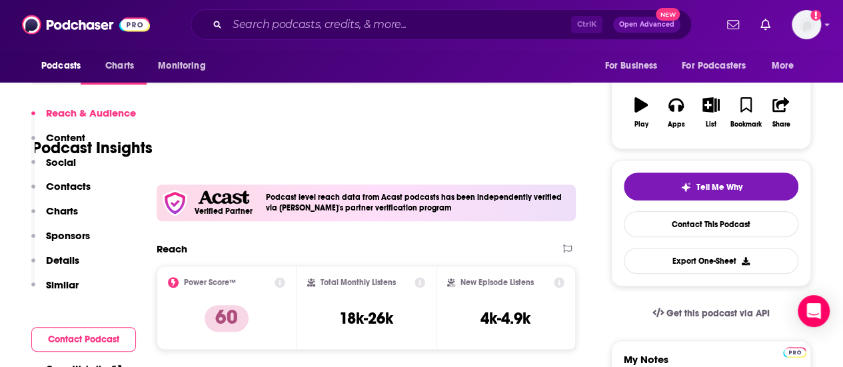
scroll to position [133, 0]
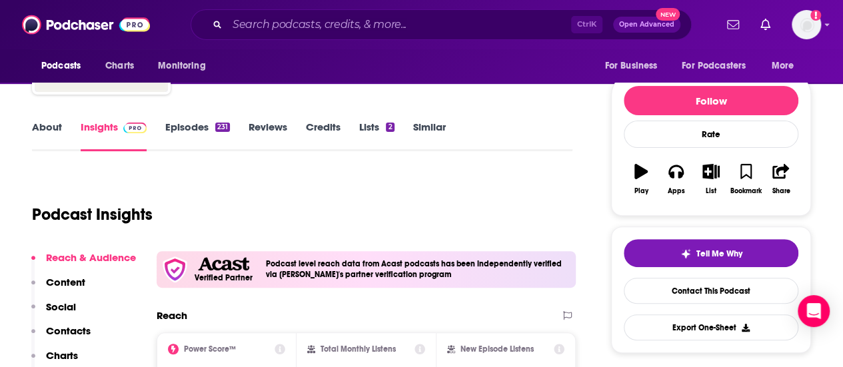
click at [204, 134] on link "Episodes 231" at bounding box center [197, 136] width 65 height 31
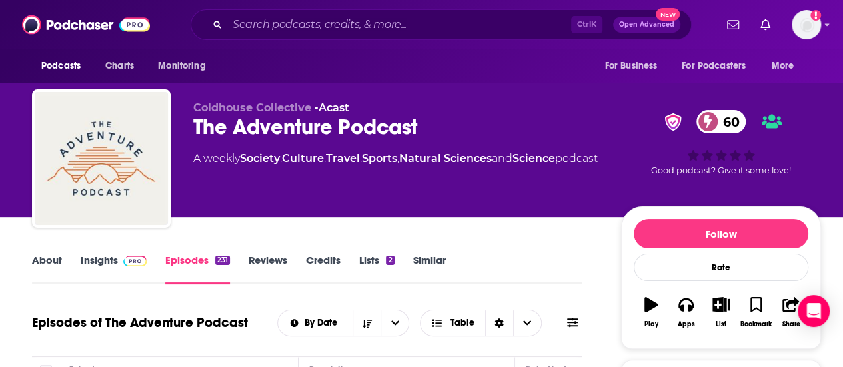
click at [315, 38] on div "Ctrl K Open Advanced New" at bounding box center [441, 24] width 501 height 31
click at [317, 33] on input "Search podcasts, credits, & more..." at bounding box center [399, 24] width 344 height 21
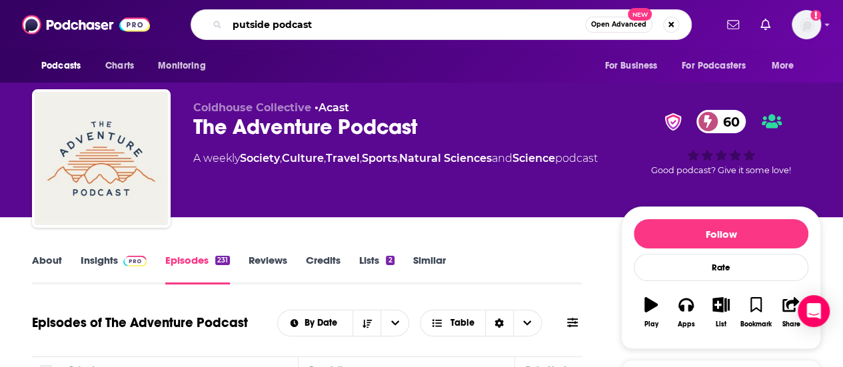
click at [238, 27] on input "putside podcast" at bounding box center [406, 24] width 358 height 21
type input "outside podcast"
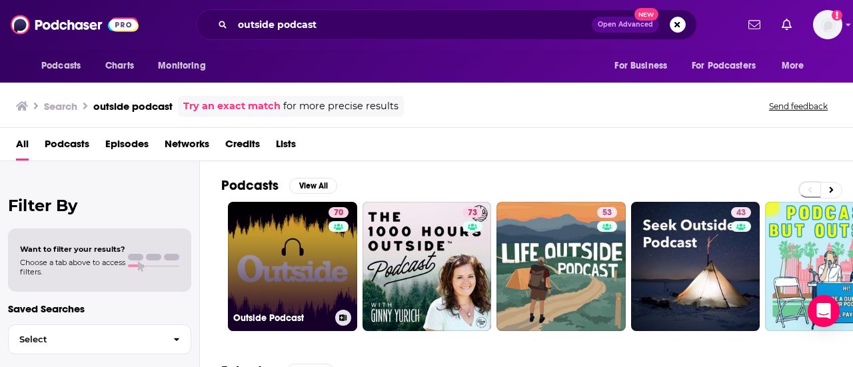
click at [293, 268] on link "70 Outside Podcast" at bounding box center [292, 266] width 129 height 129
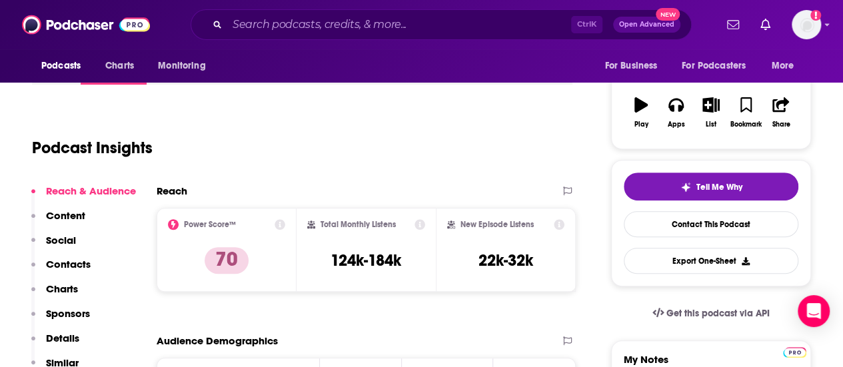
scroll to position [67, 0]
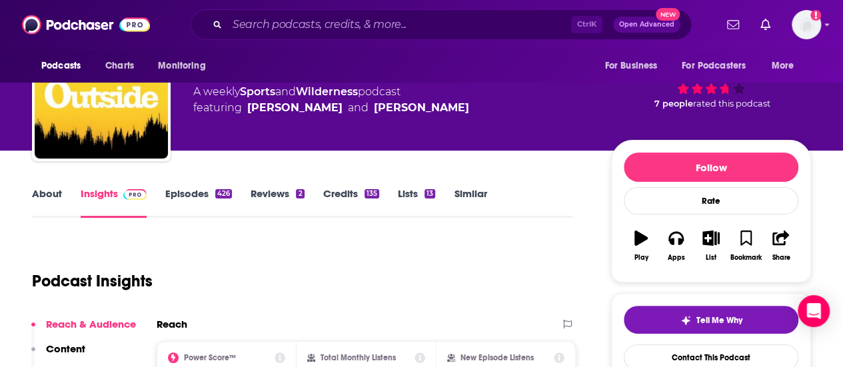
click at [212, 197] on link "Episodes 426" at bounding box center [198, 202] width 67 height 31
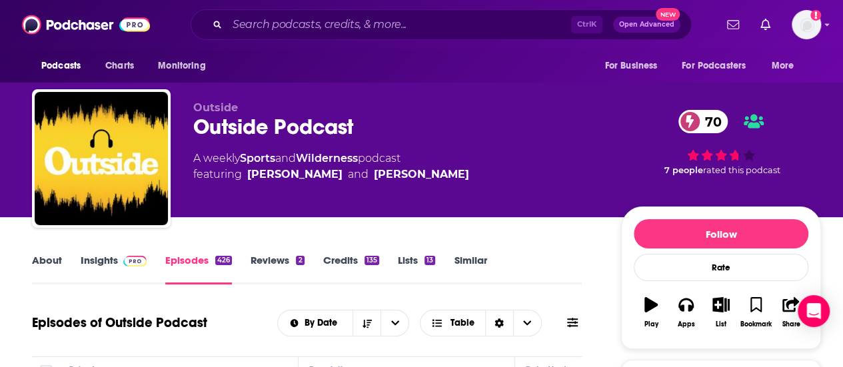
click at [107, 263] on link "Insights" at bounding box center [114, 269] width 66 height 31
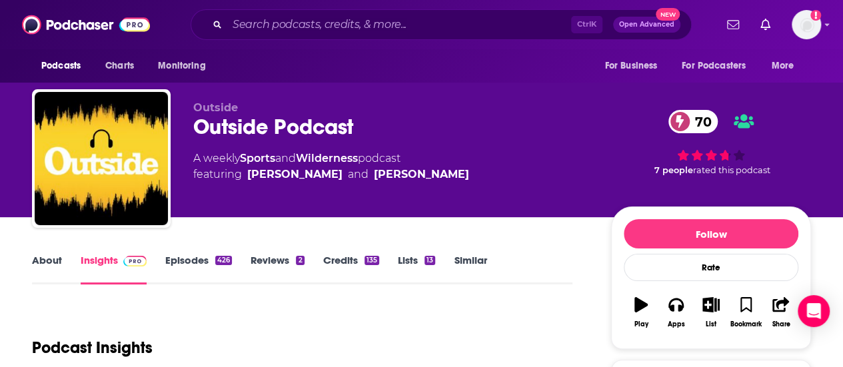
click at [38, 260] on link "About" at bounding box center [47, 269] width 30 height 31
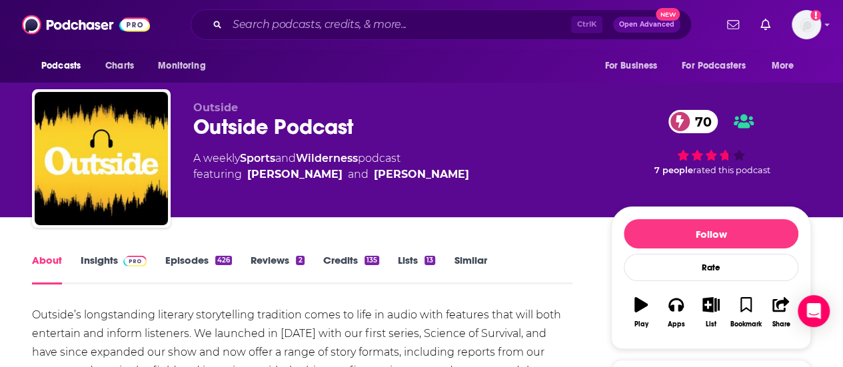
scroll to position [133, 0]
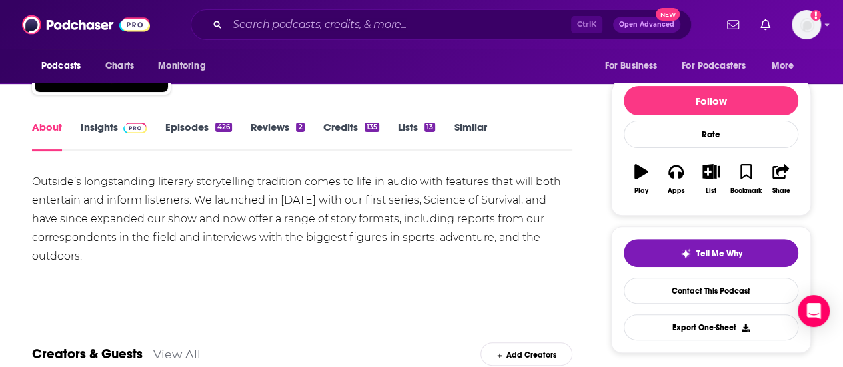
drag, startPoint x: 96, startPoint y: 264, endPoint x: 31, endPoint y: 181, distance: 105.8
copy div "Outside’s longstanding literary storytelling tradition comes to life in audio w…"
click at [104, 131] on link "Insights" at bounding box center [114, 136] width 66 height 31
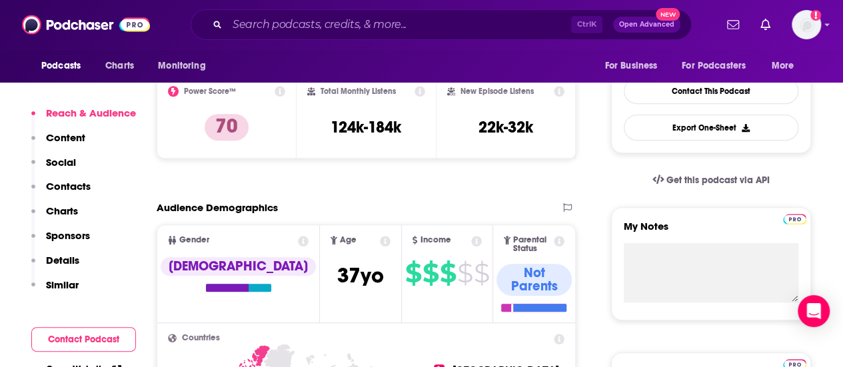
scroll to position [266, 0]
